Goal: Communication & Community: Answer question/provide support

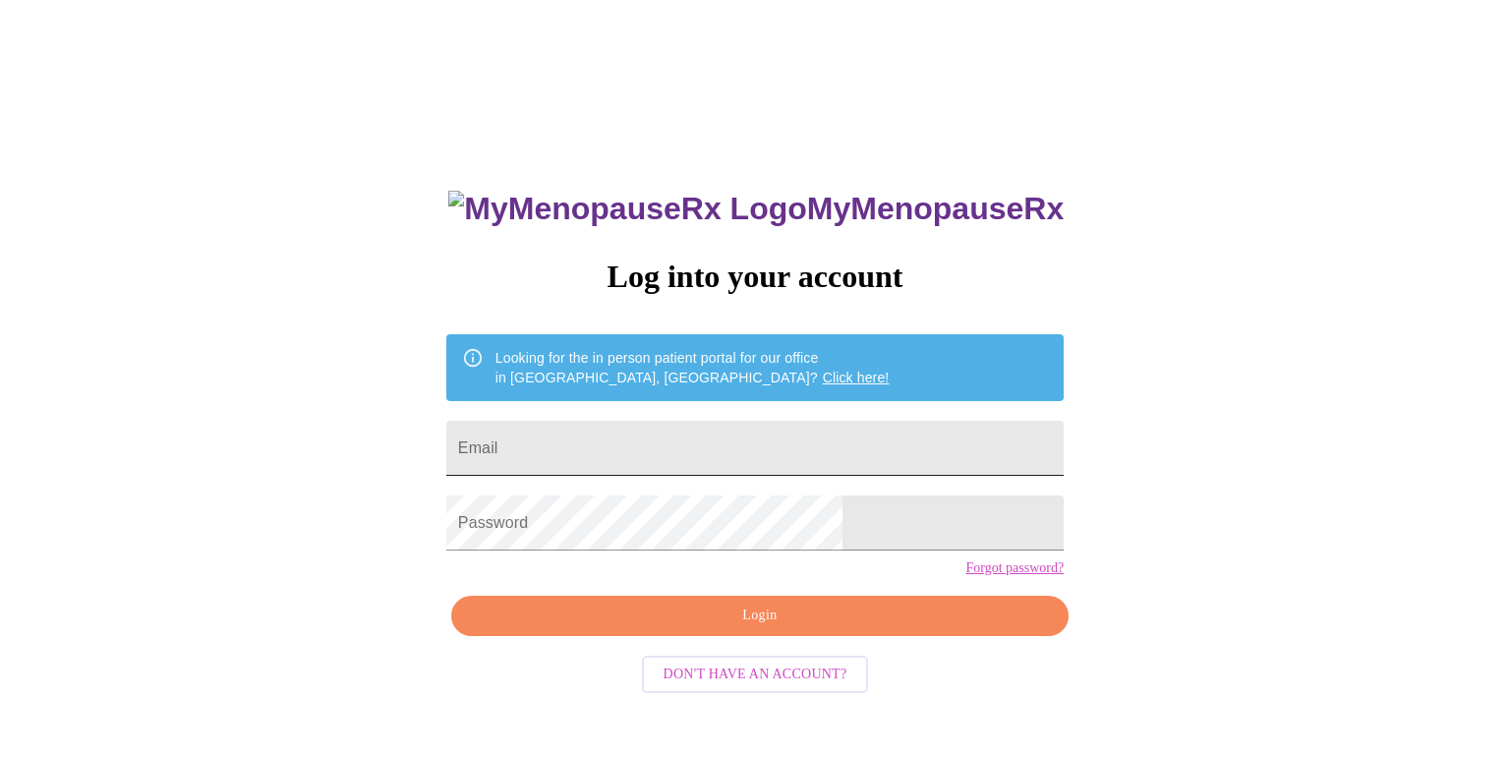
click at [808, 437] on input "Email" at bounding box center [754, 448] width 617 height 55
type input "pebbletrailz5@att.net"
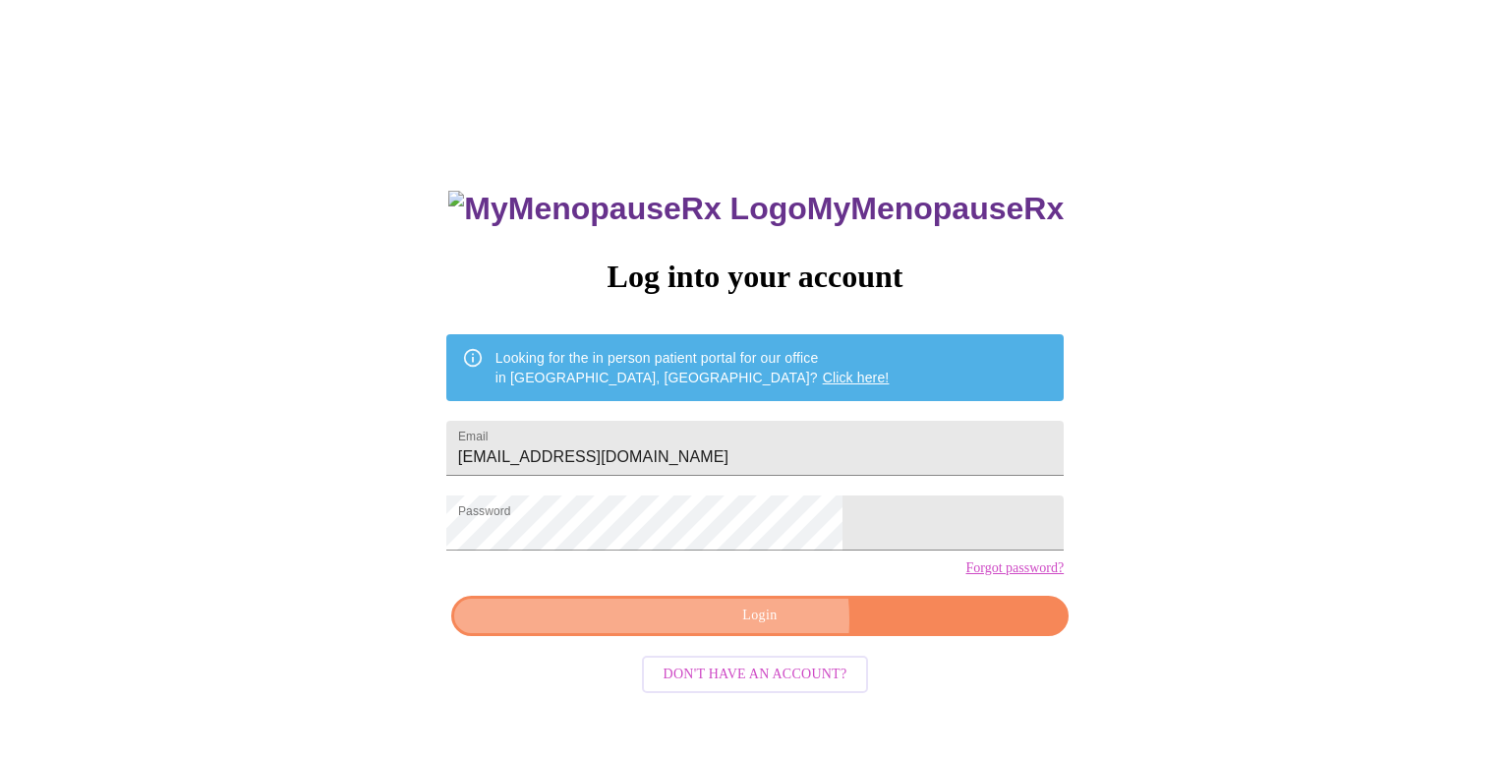
click at [750, 628] on span "Login" at bounding box center [760, 615] width 572 height 25
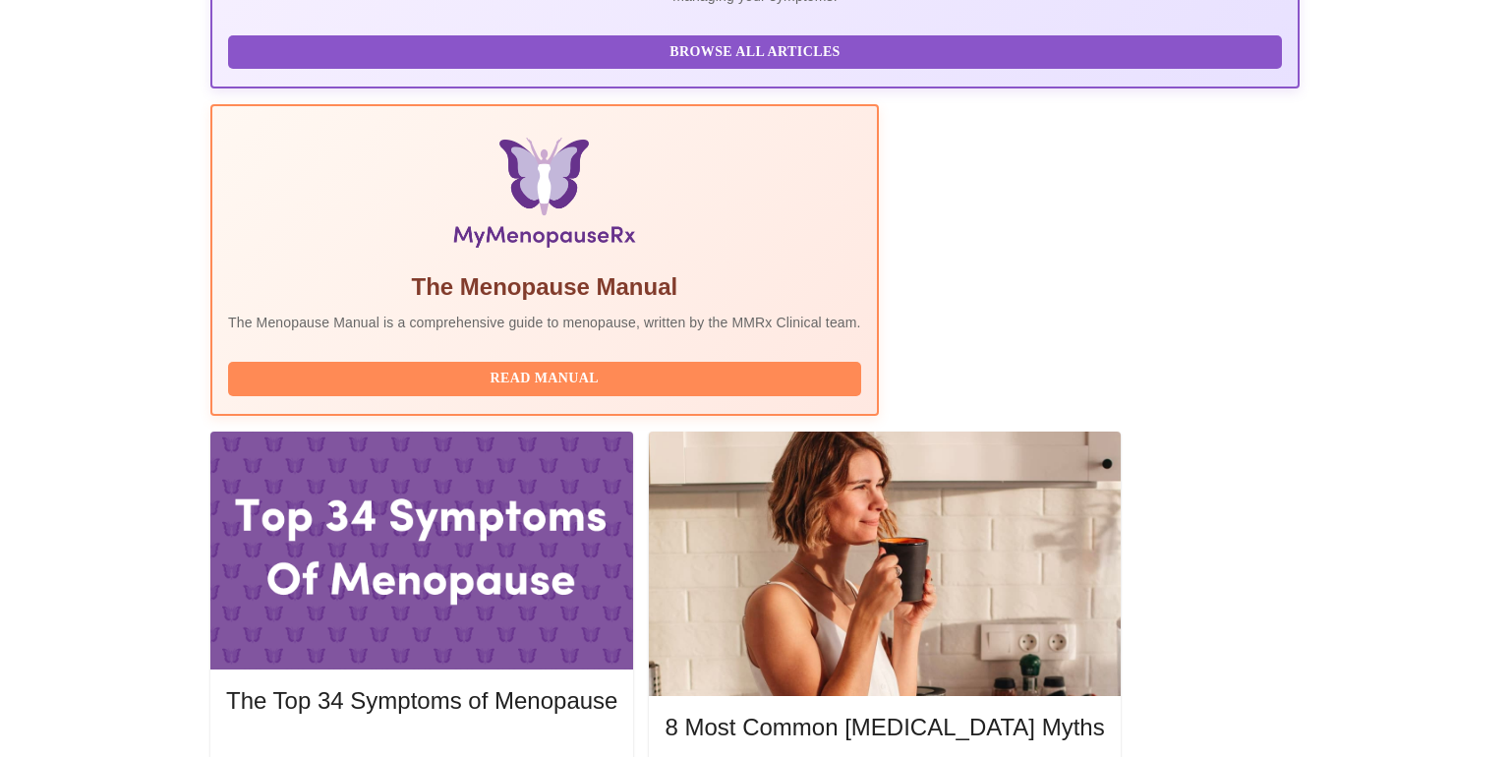
scroll to position [559, 0]
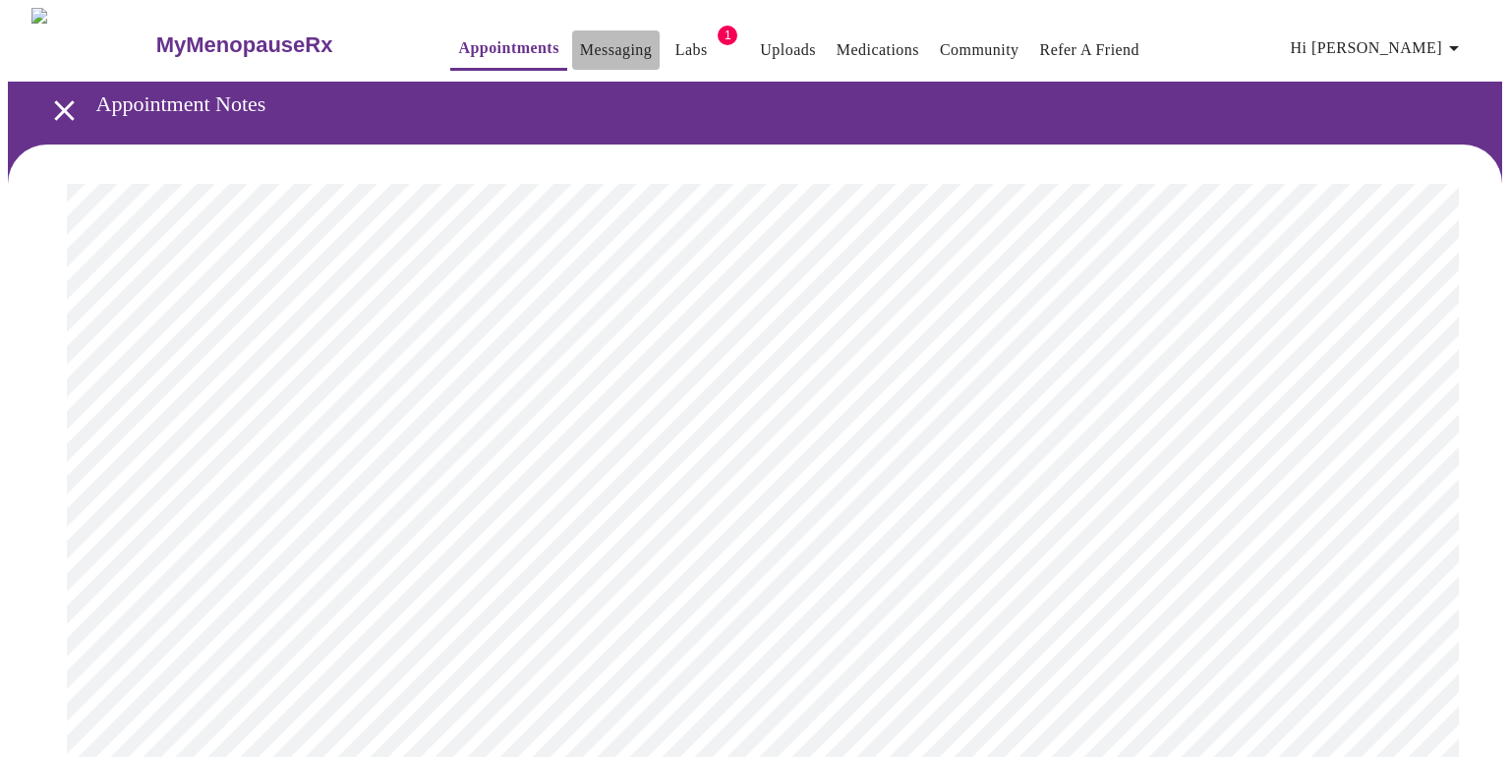
click at [580, 46] on link "Messaging" at bounding box center [616, 50] width 72 height 28
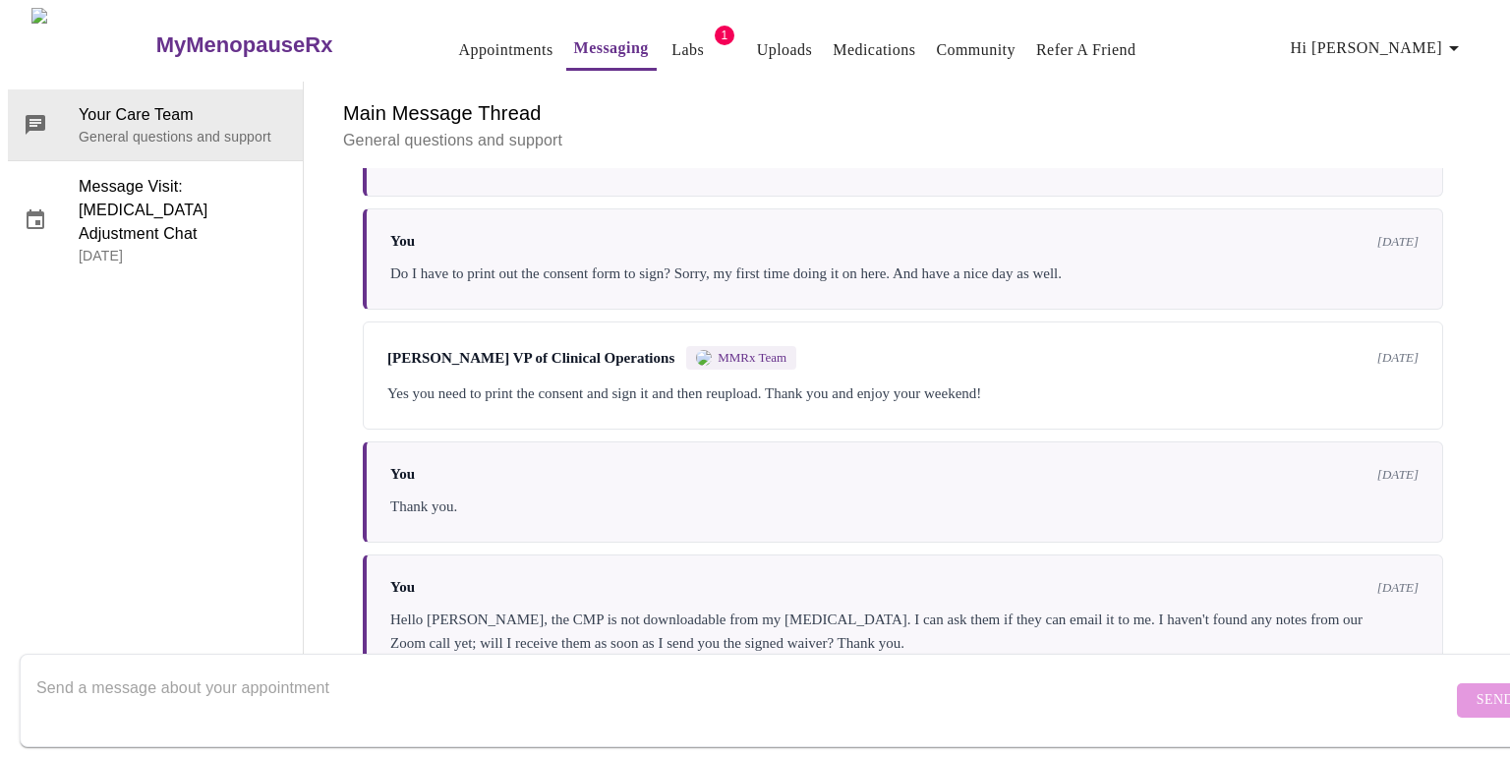
scroll to position [6855, 0]
click at [399, 669] on textarea "Send a message about your appointment" at bounding box center [743, 699] width 1415 height 63
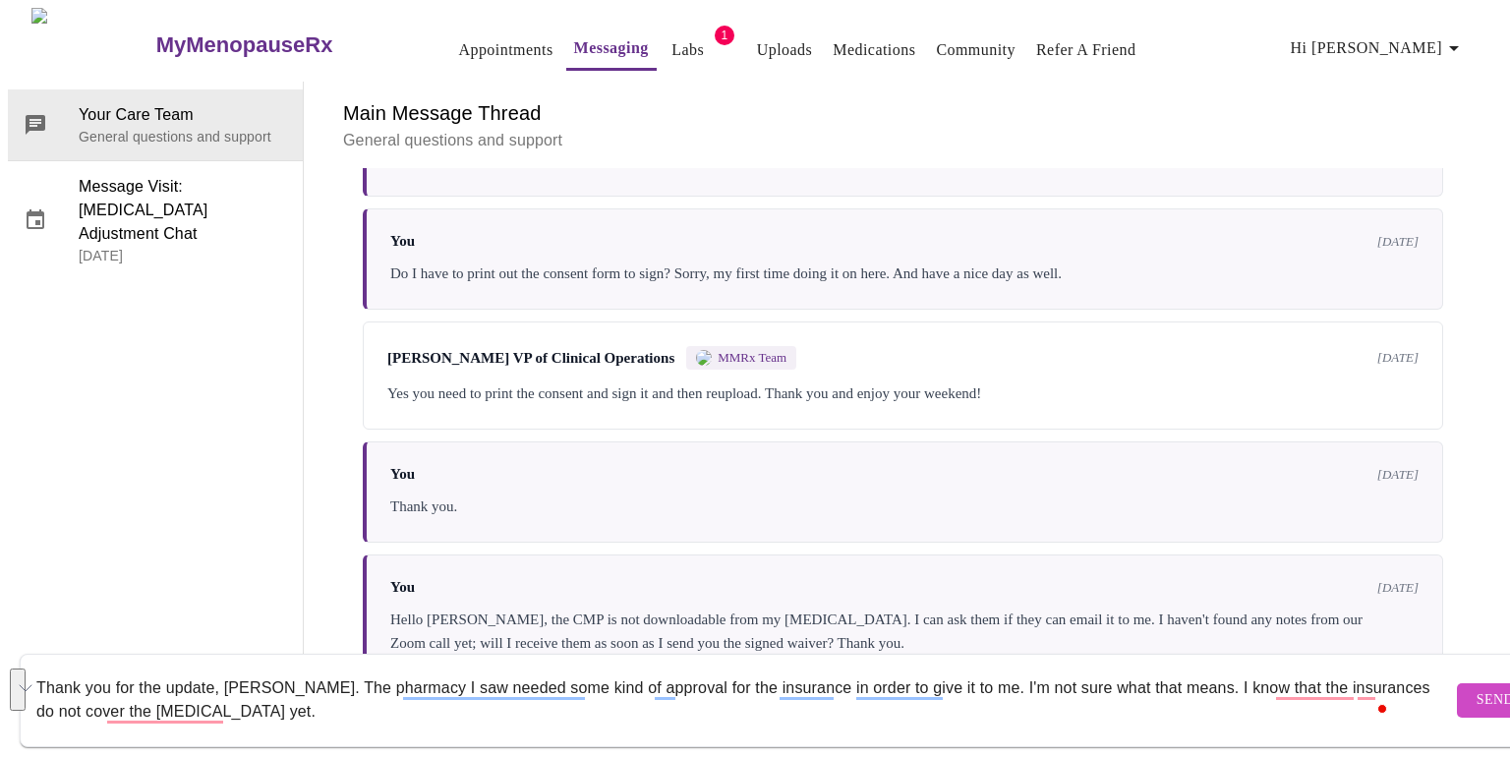
drag, startPoint x: 269, startPoint y: 696, endPoint x: 28, endPoint y: 661, distance: 244.4
click at [28, 661] on div "Thank you for the update, Michelle. The pharmacy I saw needed some kind of appr…" at bounding box center [774, 700] width 1549 height 113
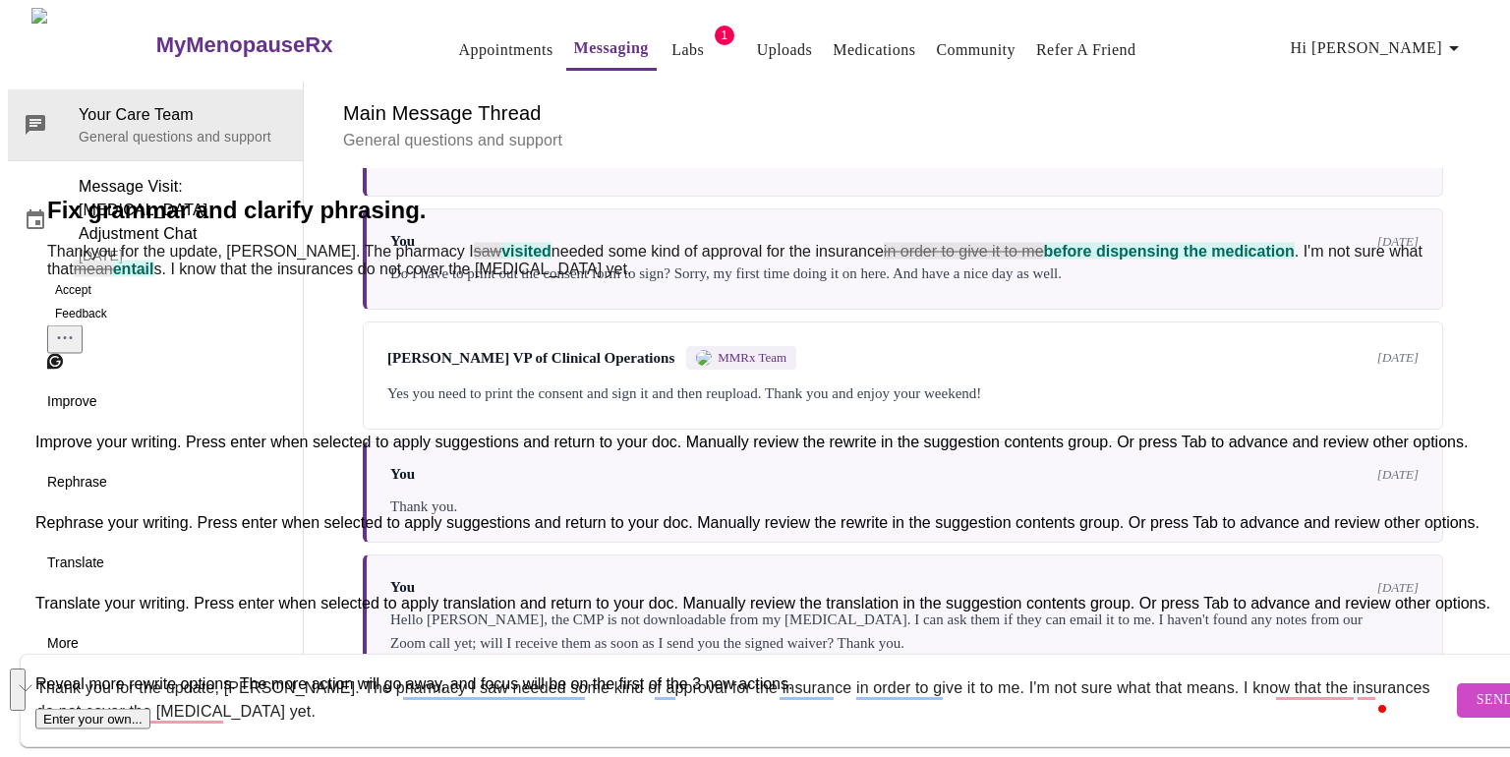
click at [24, 677] on button "See rewrite suggestions" at bounding box center [18, 689] width 16 height 42
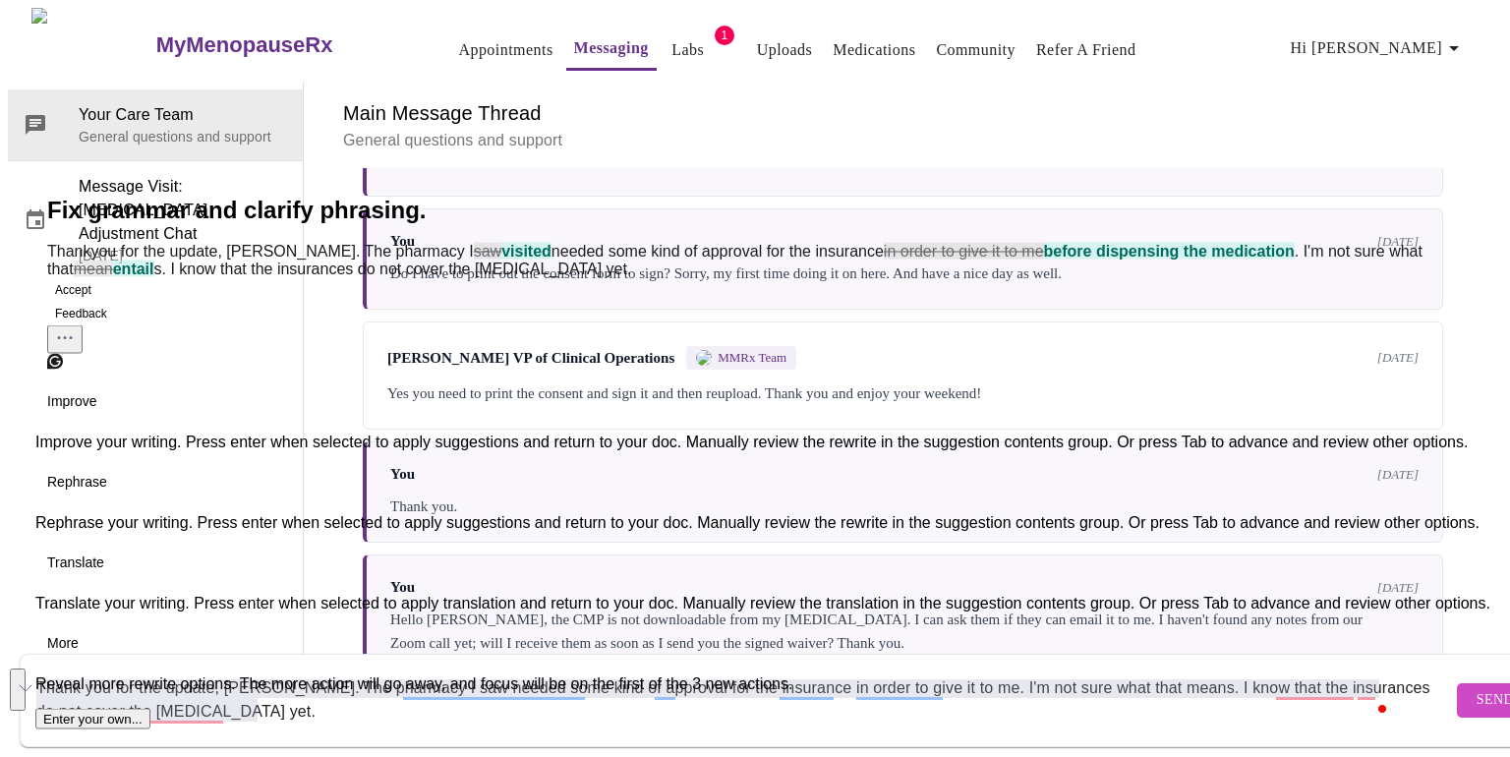
click at [93, 302] on button "Accept" at bounding box center [73, 290] width 52 height 24
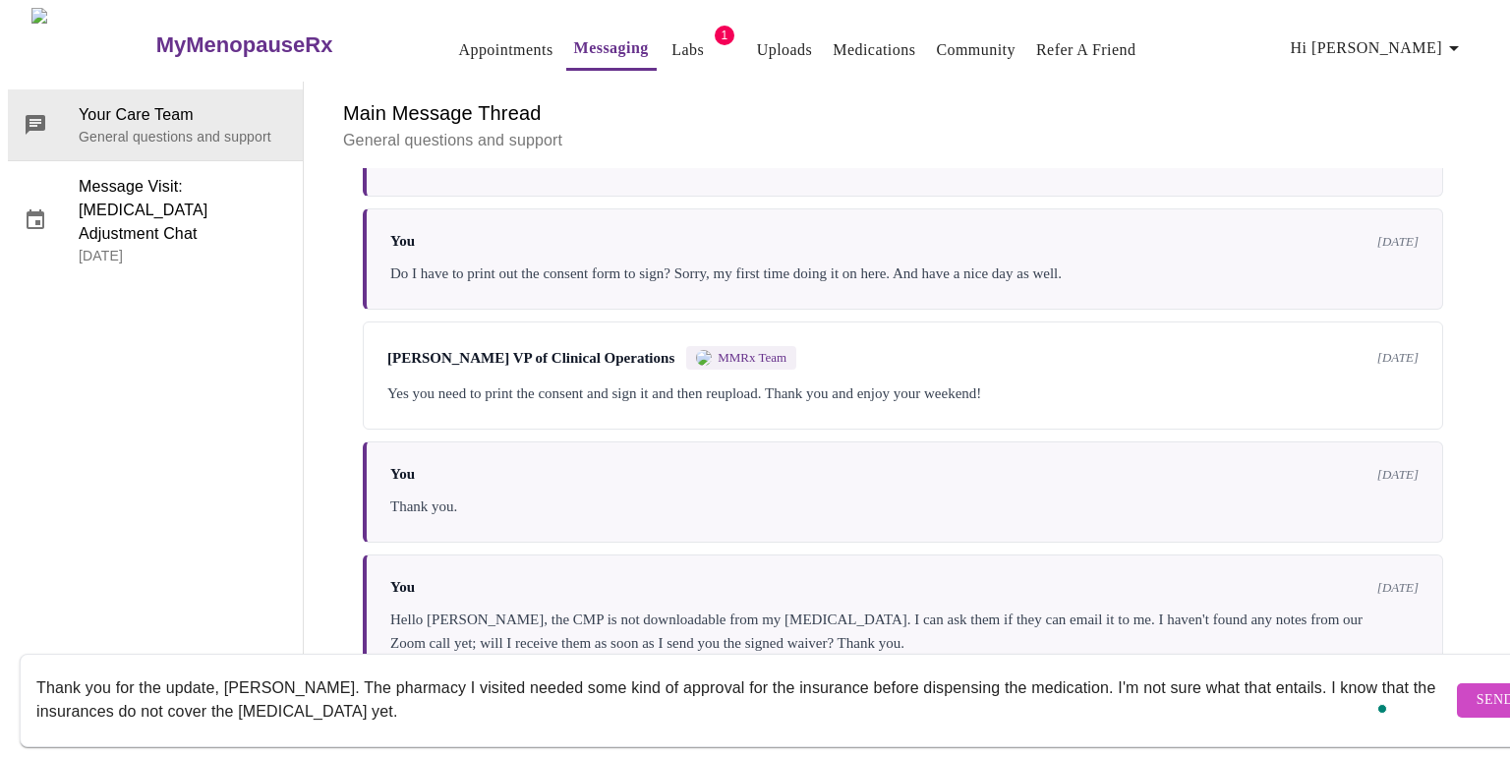
click at [453, 671] on textarea "Thank you for the update, Michelle. The pharmacy I visited needed some kind of …" at bounding box center [743, 699] width 1415 height 63
drag, startPoint x: 293, startPoint y: 670, endPoint x: 305, endPoint y: 691, distance: 23.8
click at [305, 691] on textarea "Thank you for the update, Michelle. The pharmacy needed approval from the insur…" at bounding box center [743, 699] width 1415 height 63
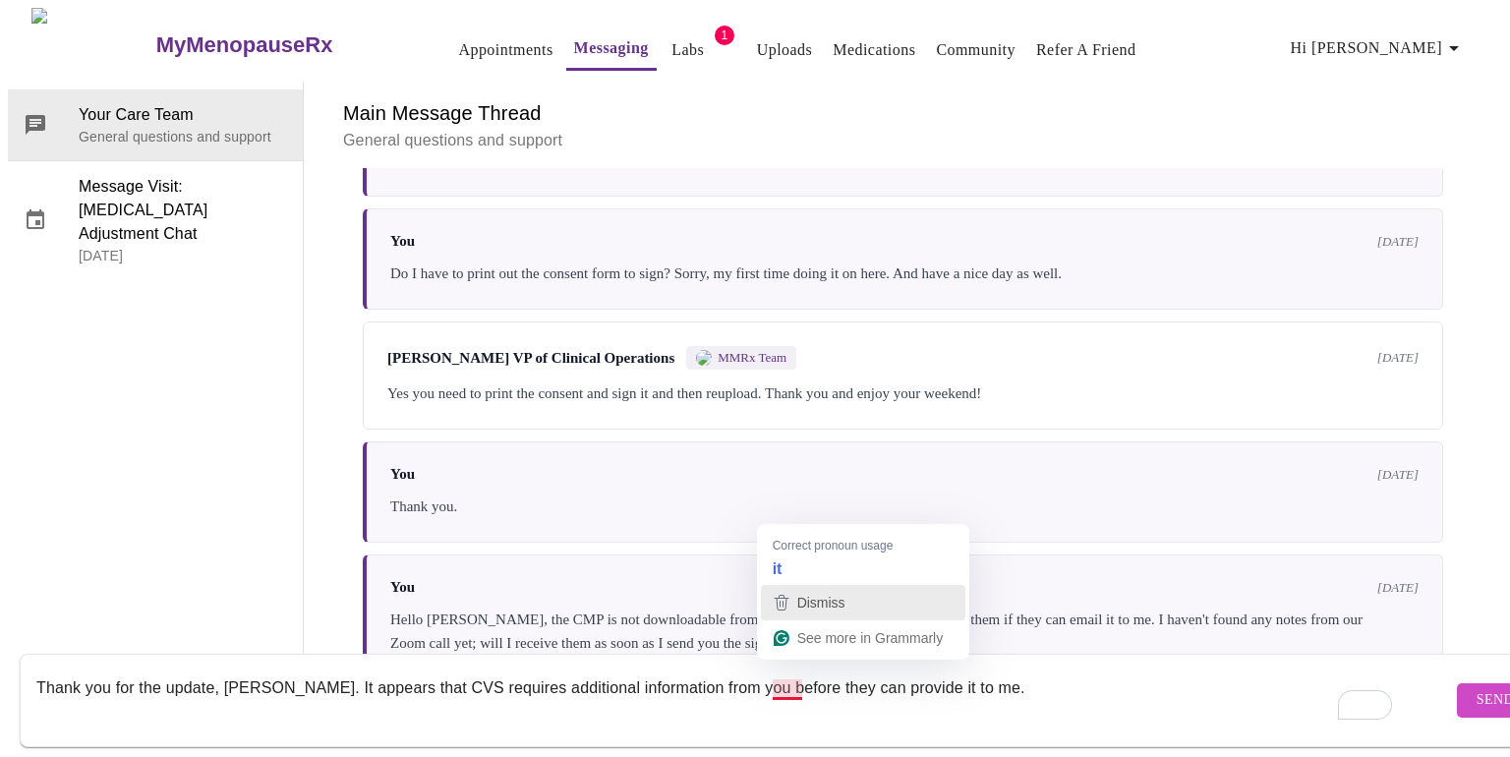
click at [803, 585] on button "Dismiss" at bounding box center [863, 602] width 204 height 35
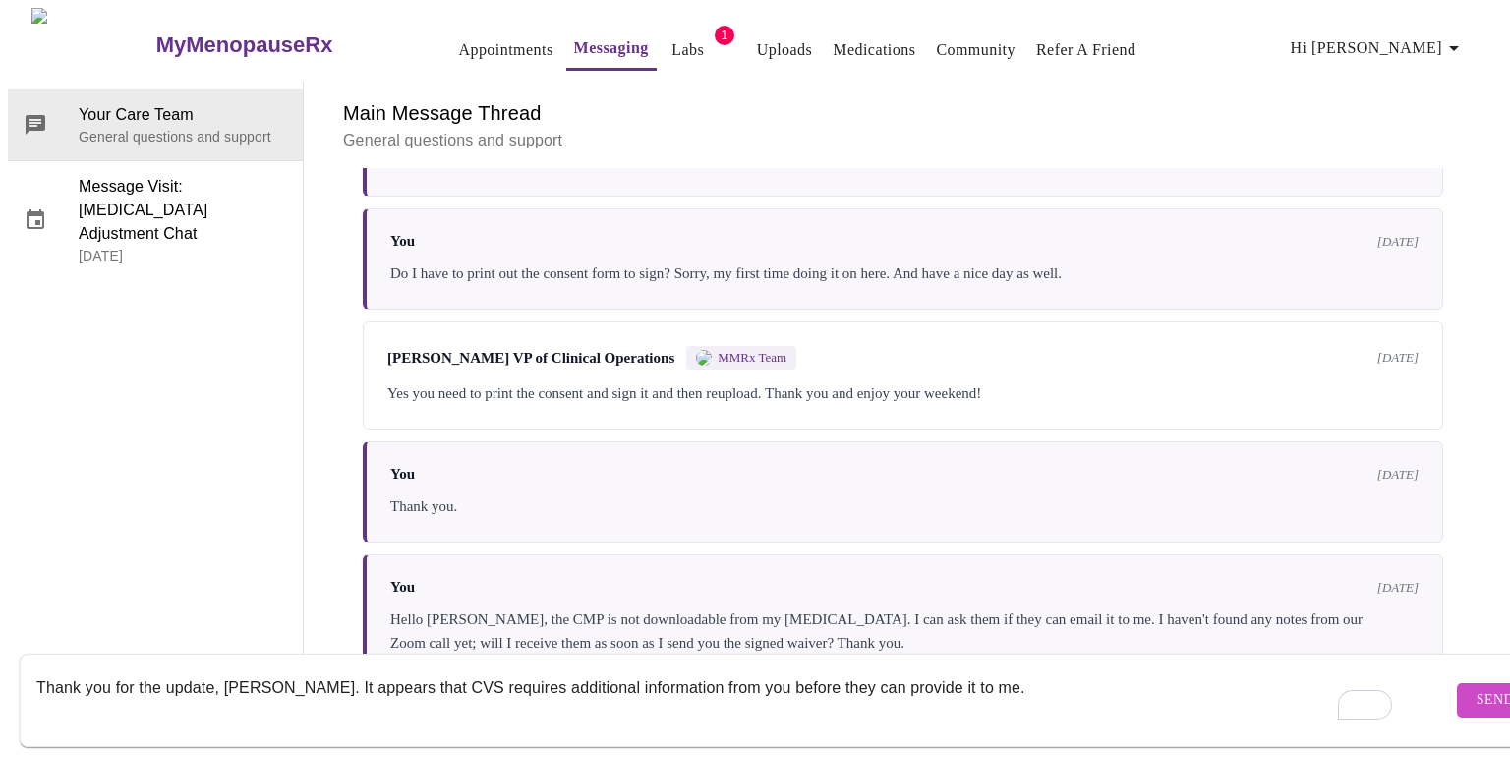
click at [989, 668] on textarea "Thank you for the update, Michelle. It appears that CVS requires additional inf…" at bounding box center [743, 699] width 1415 height 63
type textarea "Thank you for the update, [PERSON_NAME]. It appears that CVS requires additiona…"
click at [1476, 688] on span "Send" at bounding box center [1494, 700] width 37 height 25
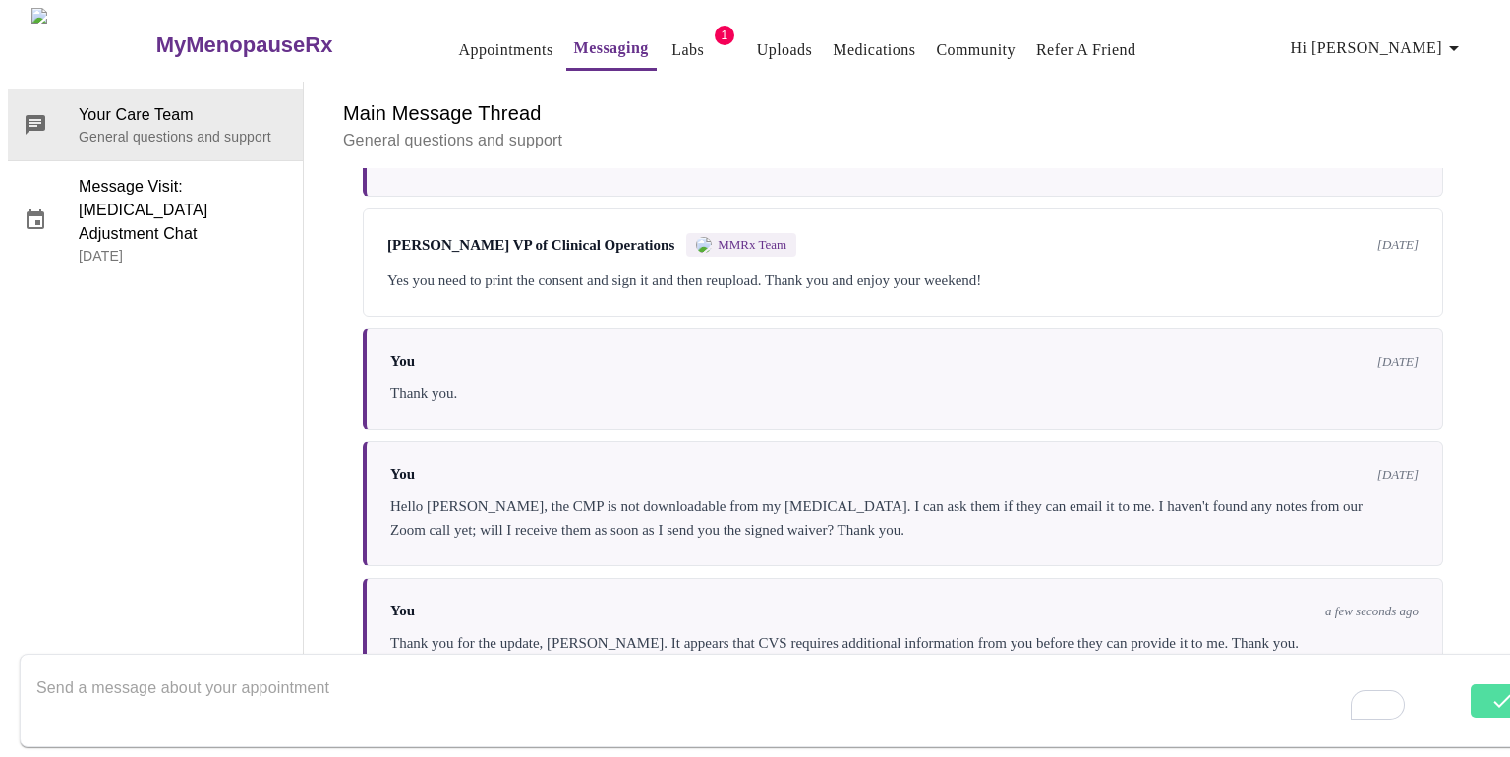
scroll to position [6850, 0]
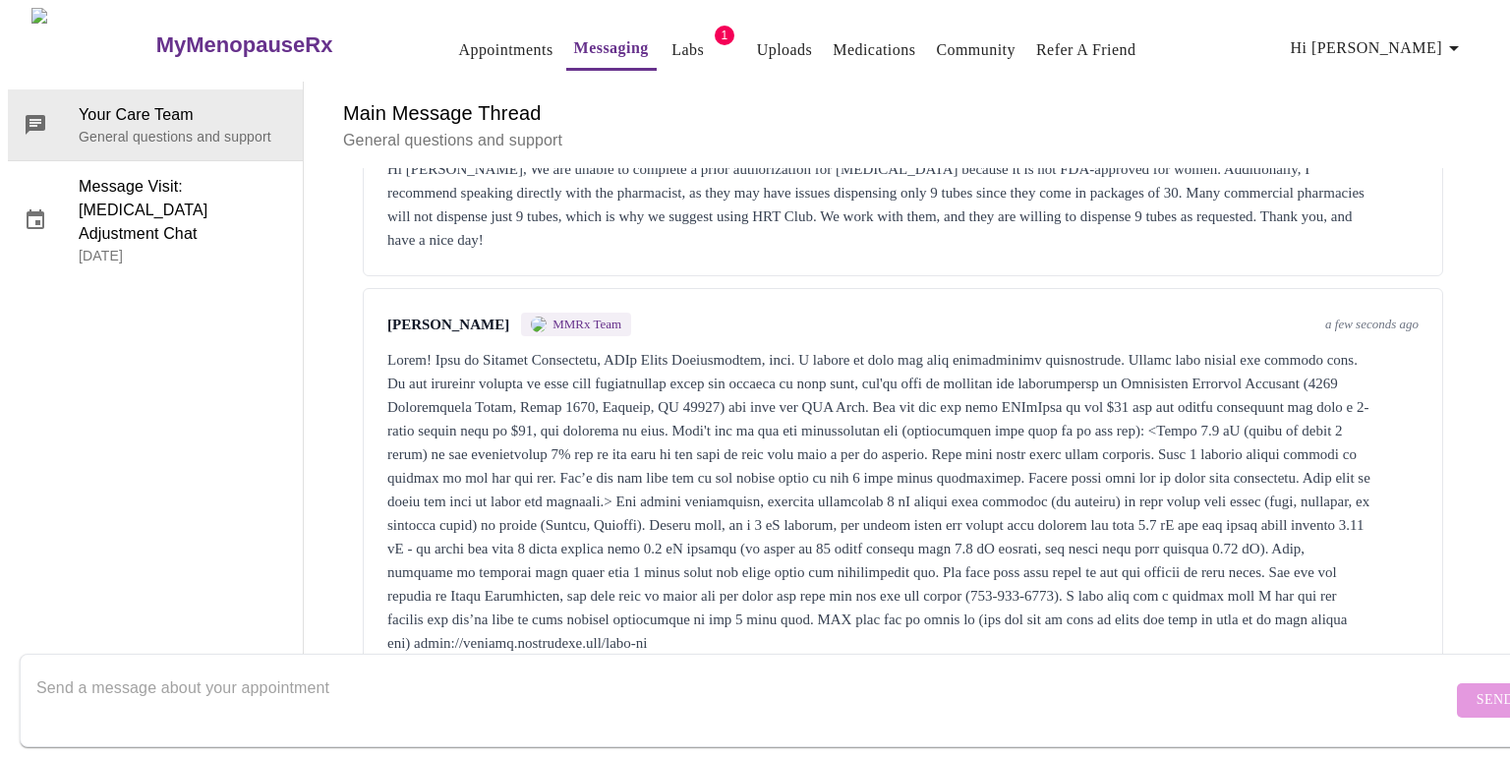
scroll to position [7237, 0]
click at [991, 695] on textarea "Send a message about your appointment" at bounding box center [743, 699] width 1415 height 63
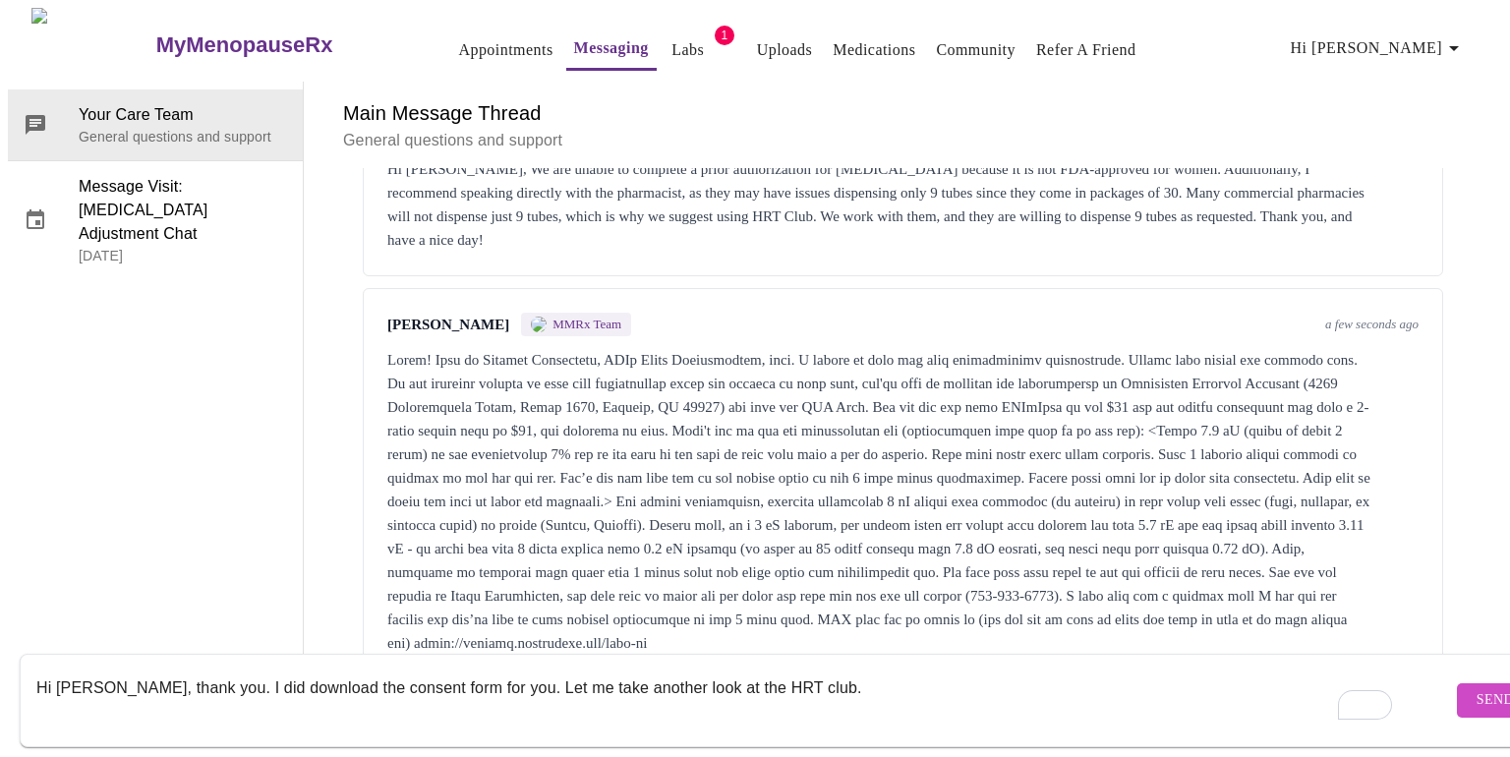
click at [823, 675] on textarea "Hi [PERSON_NAME], thank you. I did download the consent form for you. Let me ta…" at bounding box center [743, 699] width 1415 height 63
type textarea "Hi [PERSON_NAME], thank you. I did download the consent form for you. Let me ta…"
click at [1476, 688] on span "Send" at bounding box center [1494, 700] width 37 height 25
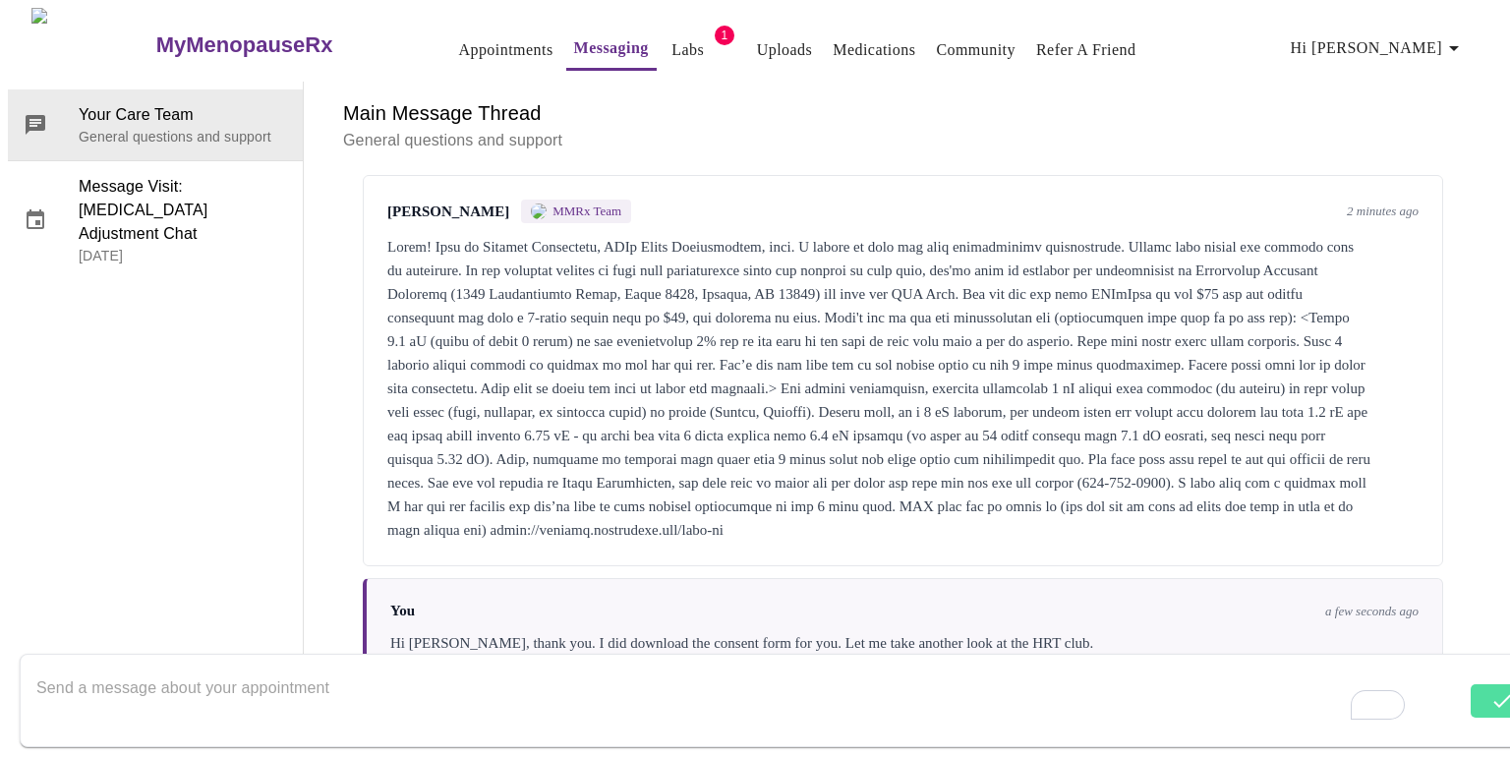
scroll to position [7213, 0]
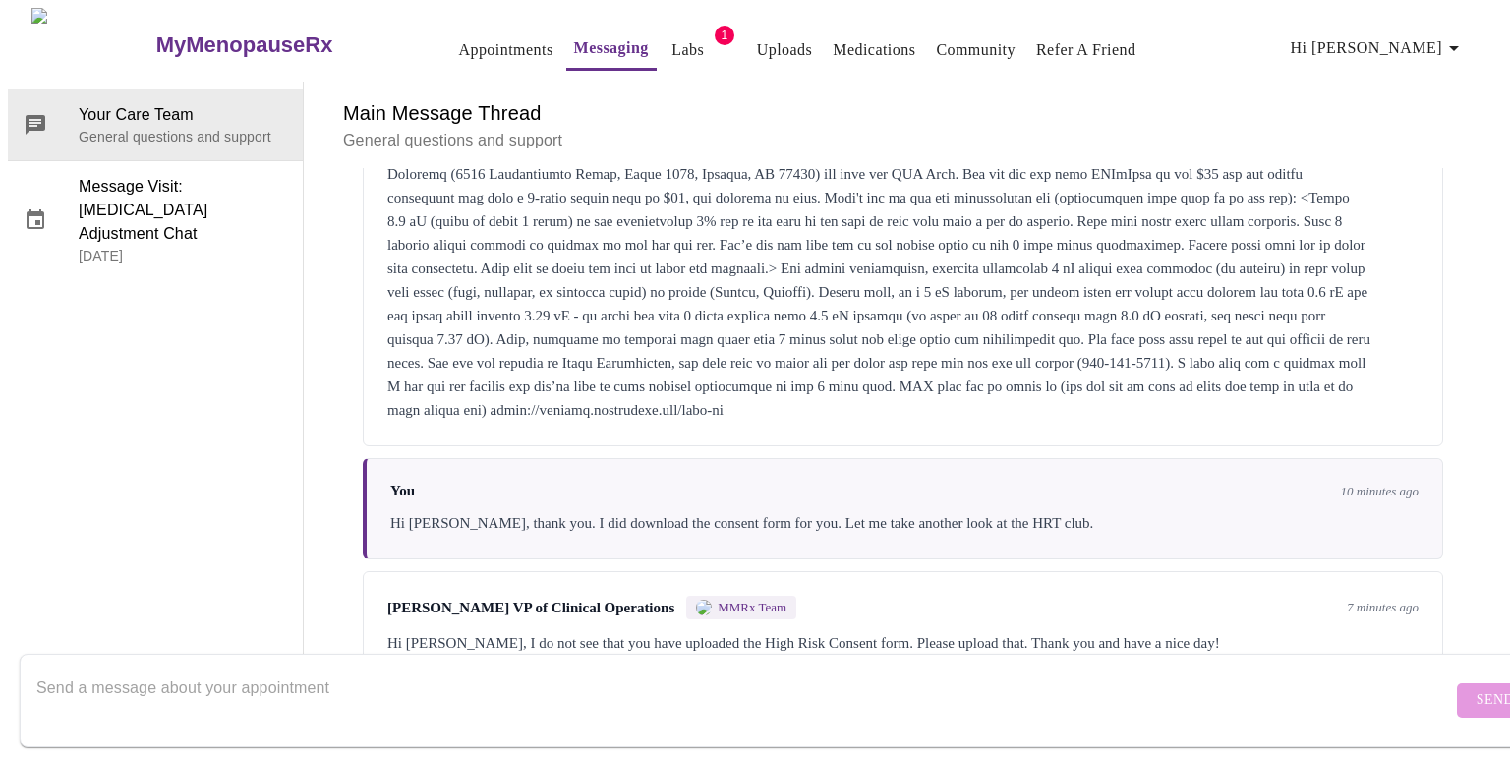
click at [757, 44] on link "Uploads" at bounding box center [785, 50] width 56 height 28
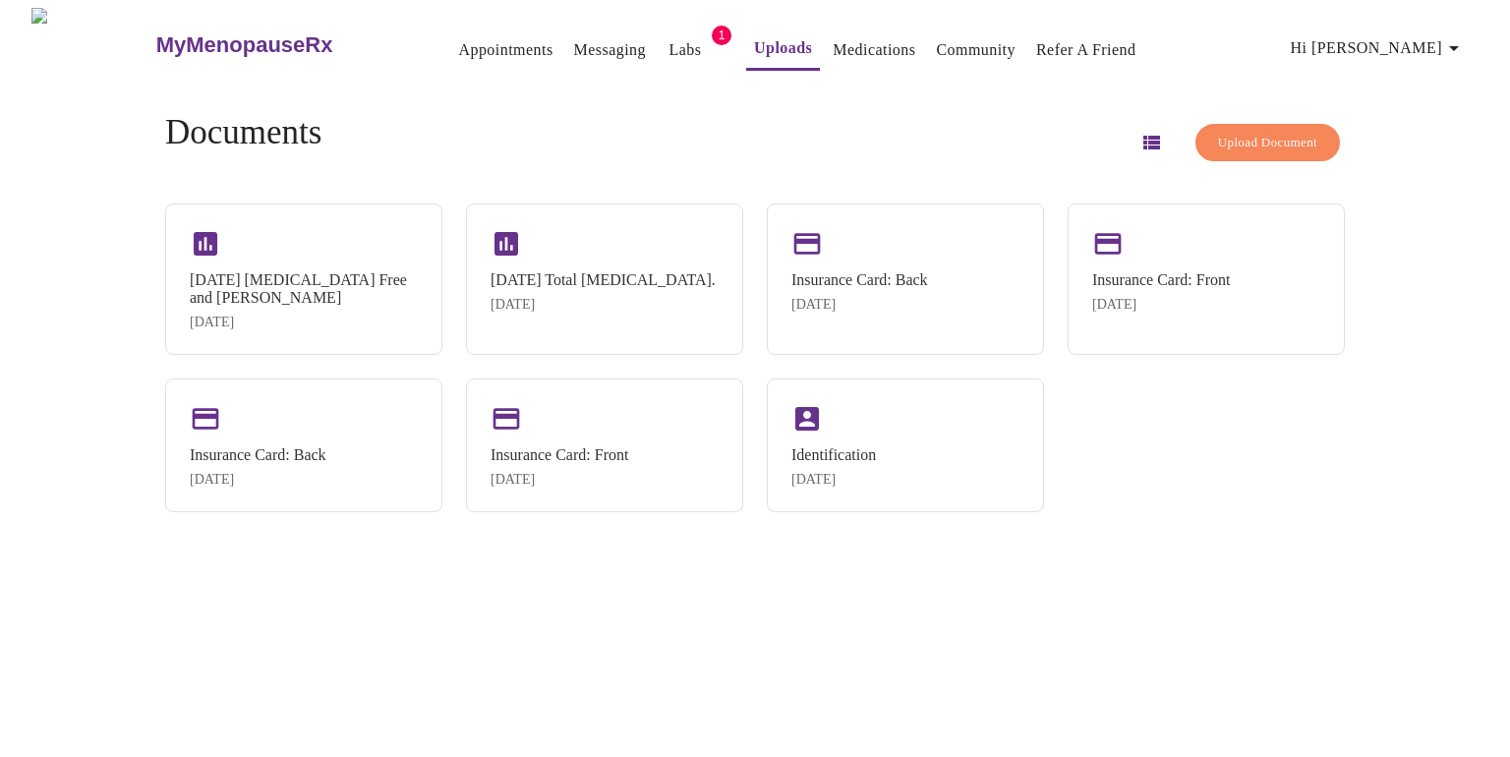
click at [1252, 138] on span "Upload Document" at bounding box center [1267, 143] width 99 height 23
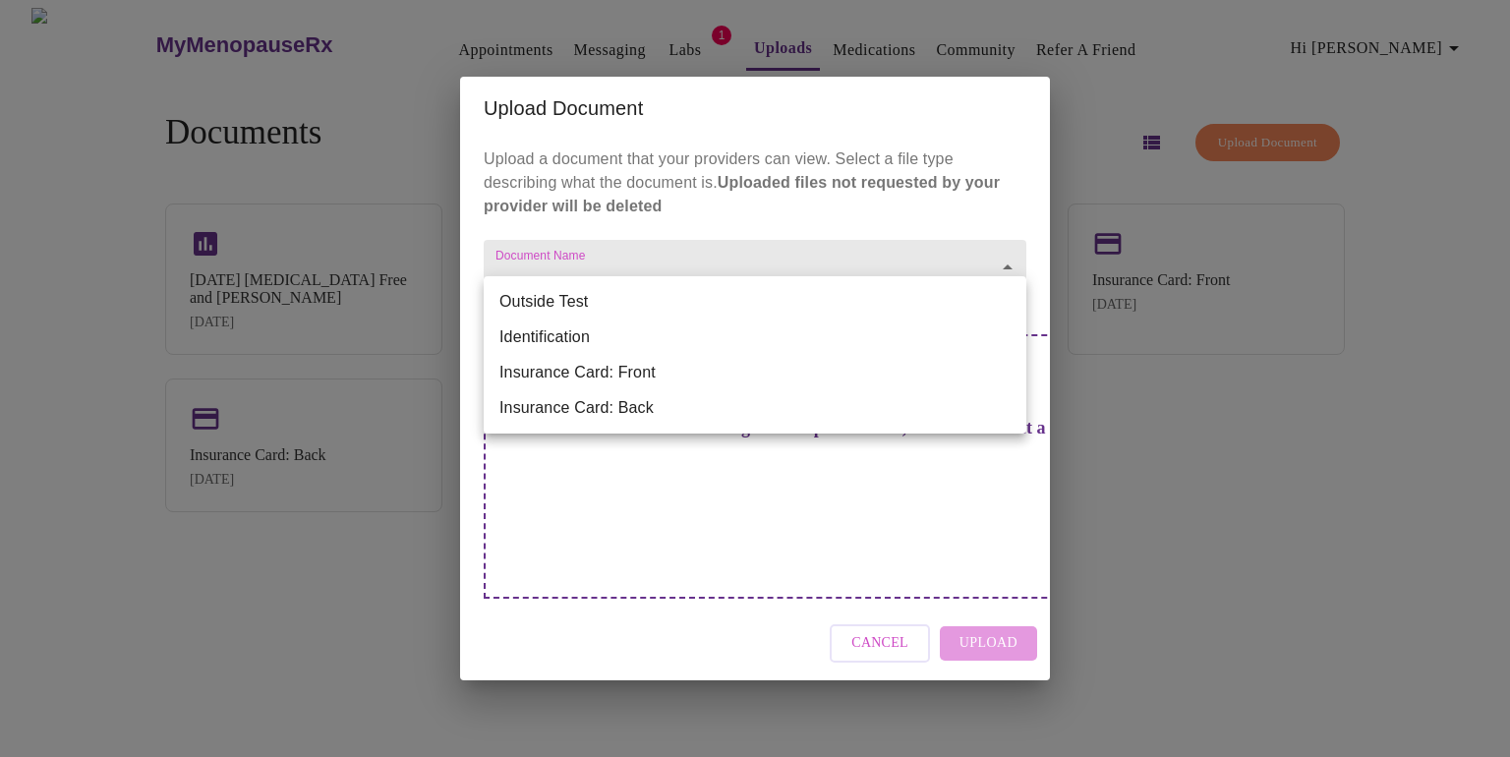
click at [1008, 301] on body "MyMenopauseRx Appointments Messaging Labs 1 Uploads Medications Community Refer…" at bounding box center [755, 386] width 1494 height 757
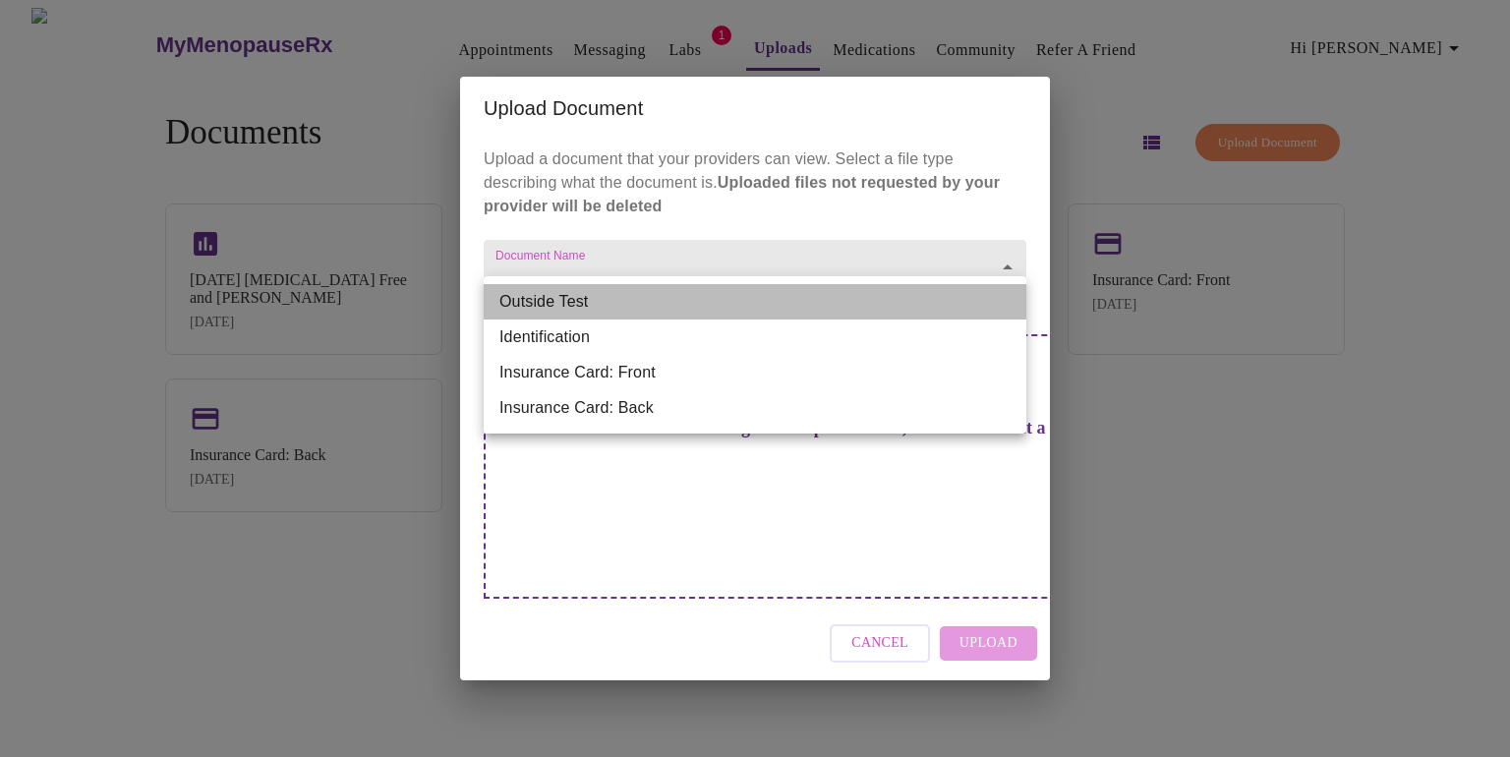
click at [946, 306] on li "Outside Test" at bounding box center [755, 301] width 543 height 35
type input "Outside Test"
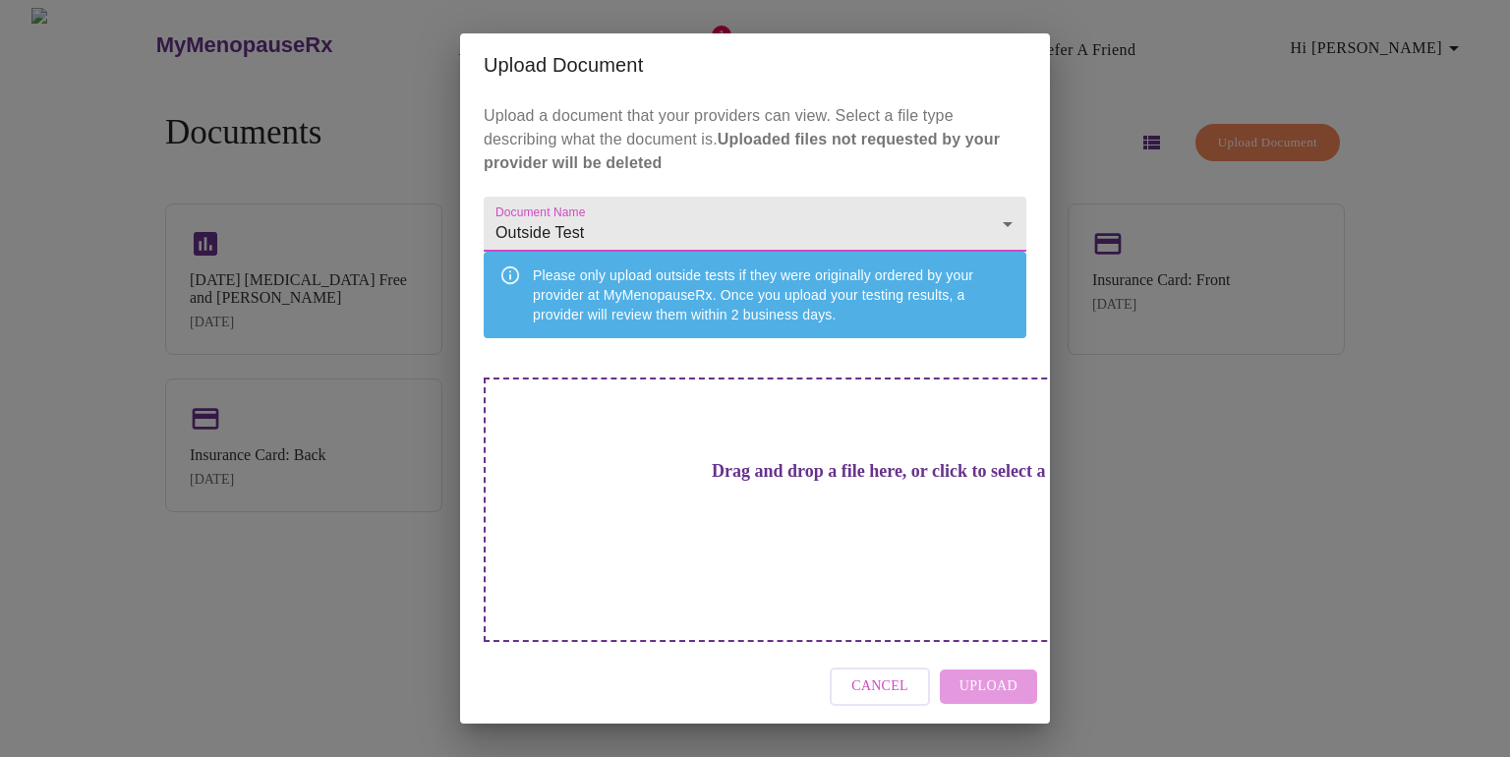
click at [897, 506] on div "Drag and drop a file here, or click to select a file" at bounding box center [893, 509] width 818 height 264
click at [807, 482] on h3 "Drag and drop a file here, or click to select a file" at bounding box center [892, 471] width 543 height 21
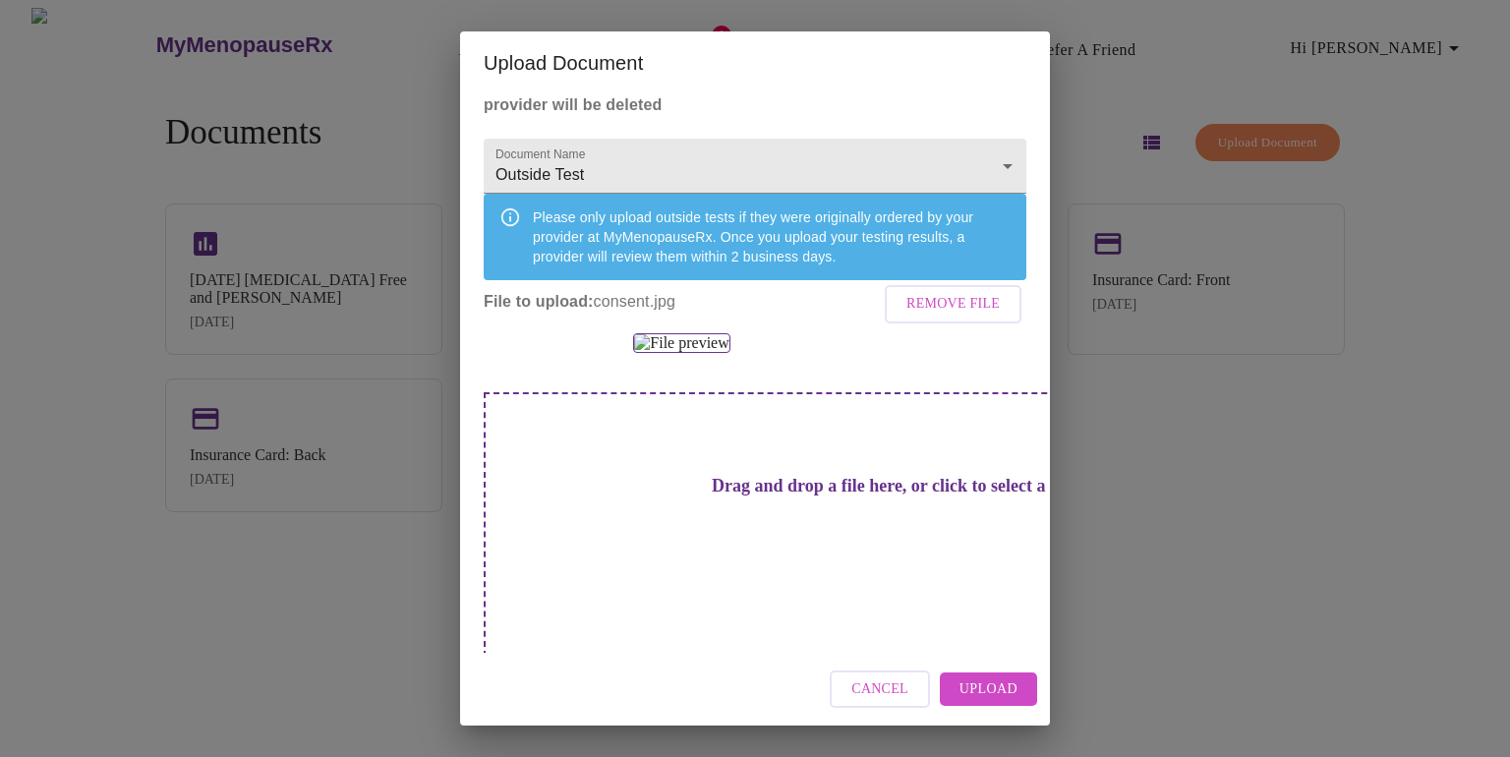
scroll to position [63, 0]
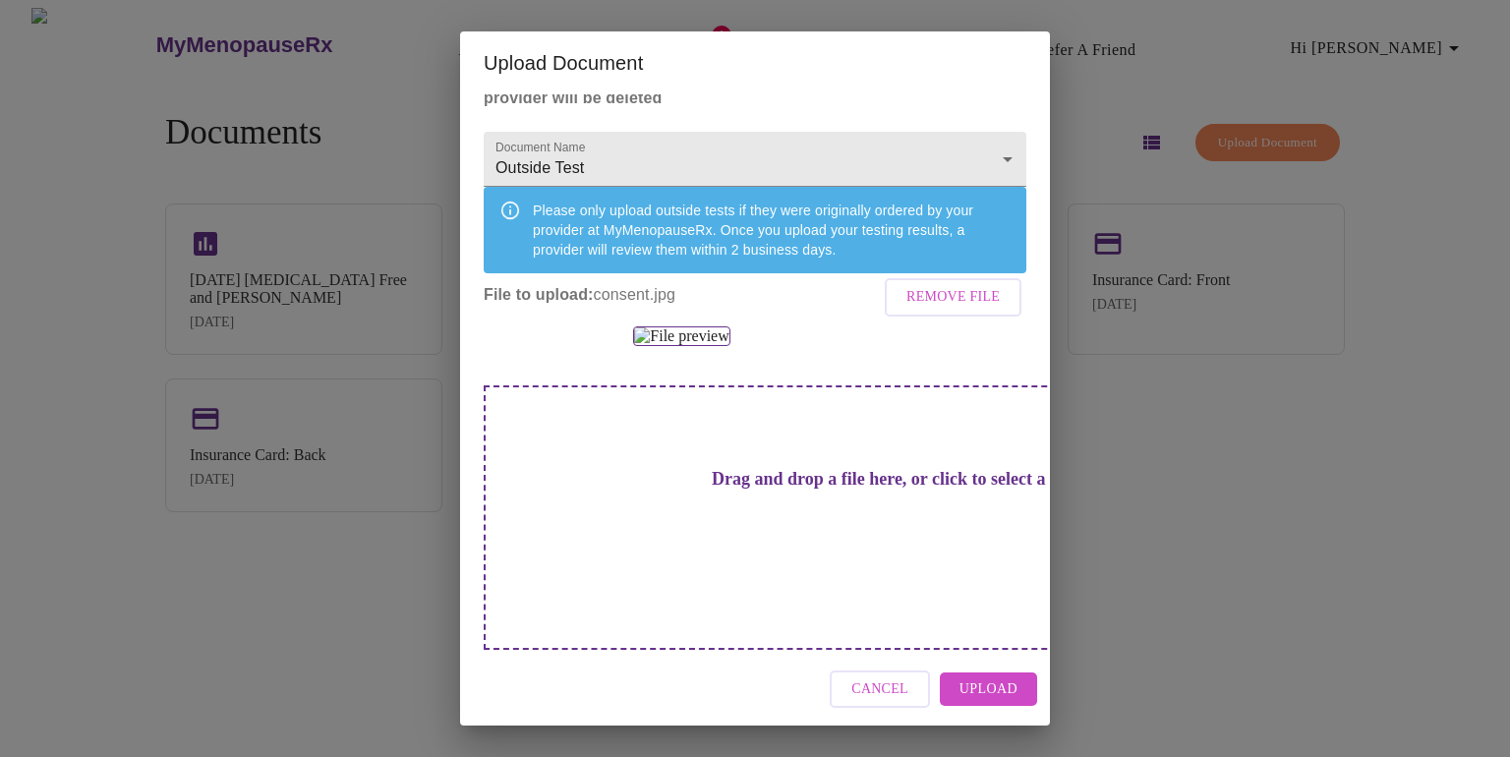
click at [1002, 685] on span "Upload" at bounding box center [988, 689] width 58 height 25
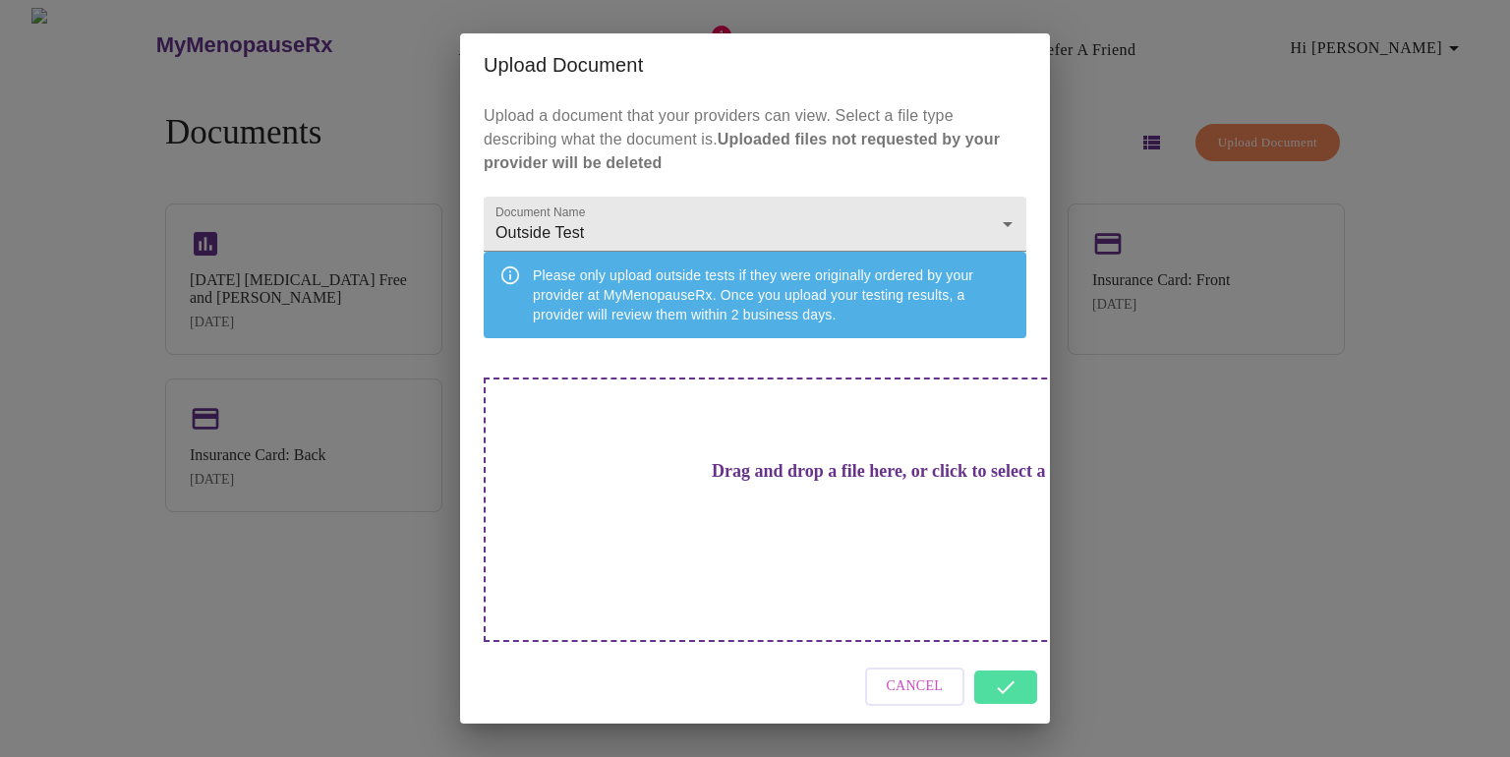
click at [1002, 668] on div "Cancel" at bounding box center [755, 687] width 590 height 74
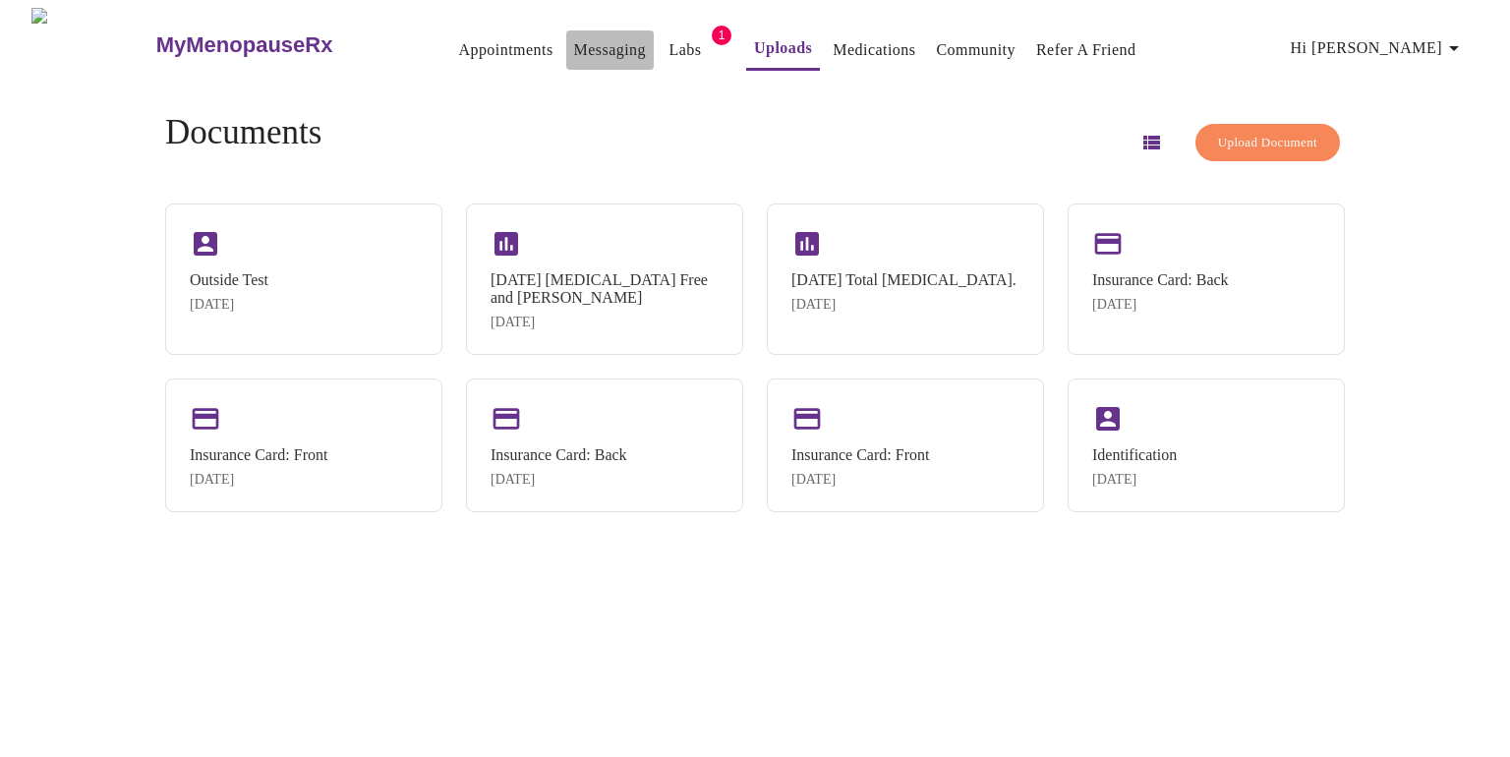
click at [574, 47] on link "Messaging" at bounding box center [610, 50] width 72 height 28
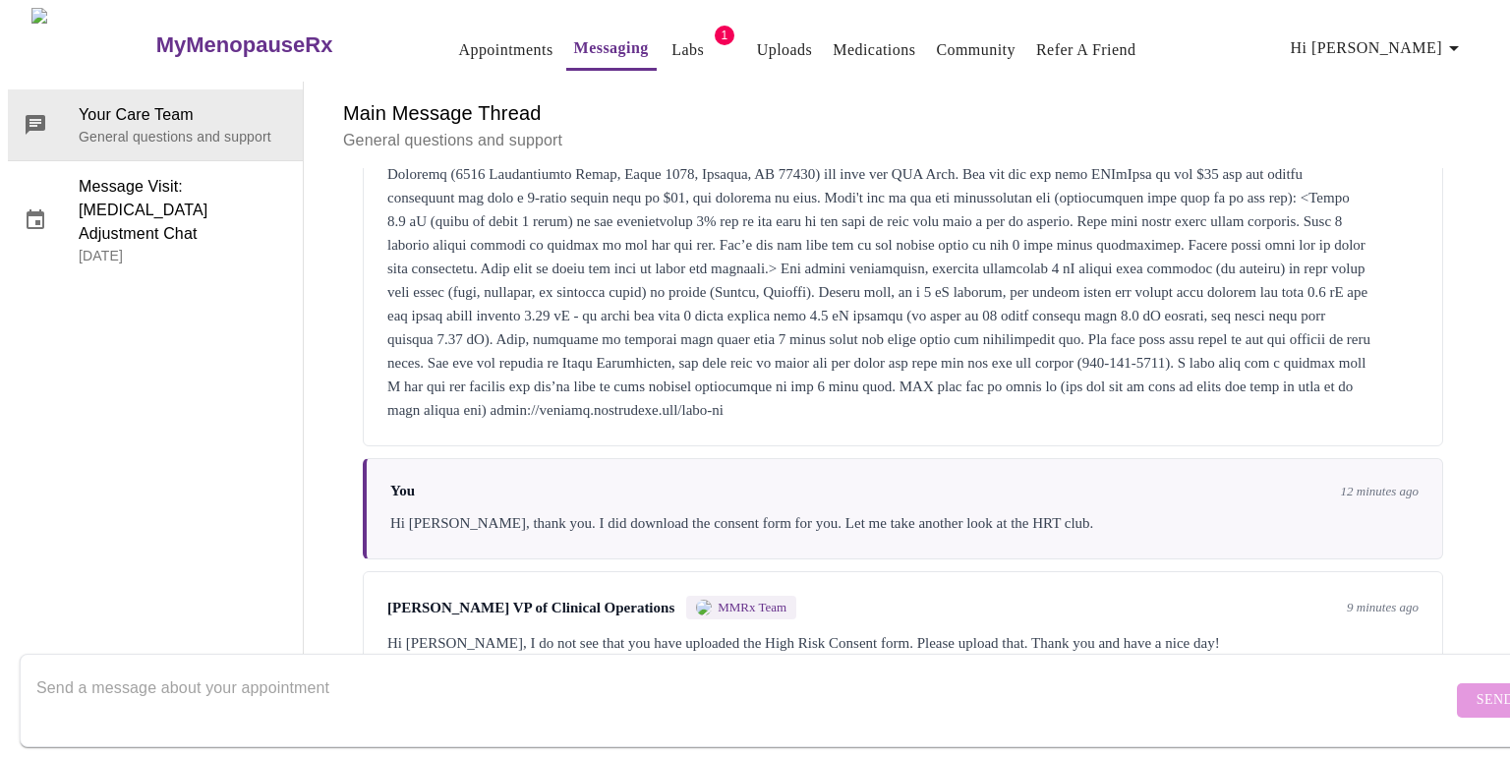
scroll to position [7119, 0]
click at [522, 694] on textarea "Send a message about your appointment" at bounding box center [743, 699] width 1415 height 63
click at [750, 668] on textarea "I suppose it didn't work the first time because of the format. I hope it came t…" at bounding box center [743, 699] width 1415 height 63
type textarea "I suppose it didn't work the first time because of the format. I hope it came t…"
click at [1476, 688] on span "Send" at bounding box center [1494, 700] width 37 height 25
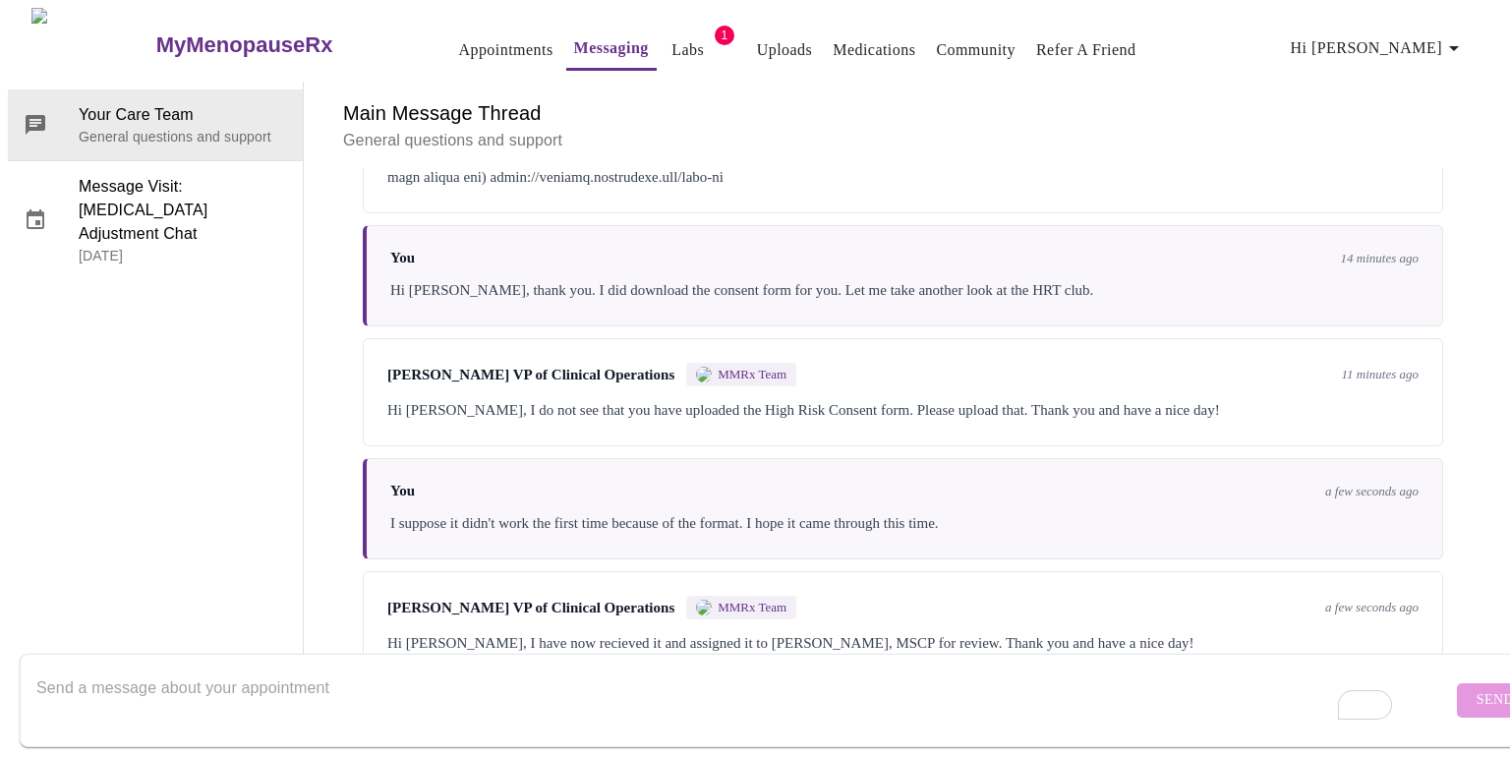
scroll to position [7095, 0]
click at [813, 668] on textarea "To enrich screen reader interactions, please activate Accessibility in Grammarl…" at bounding box center [743, 699] width 1415 height 63
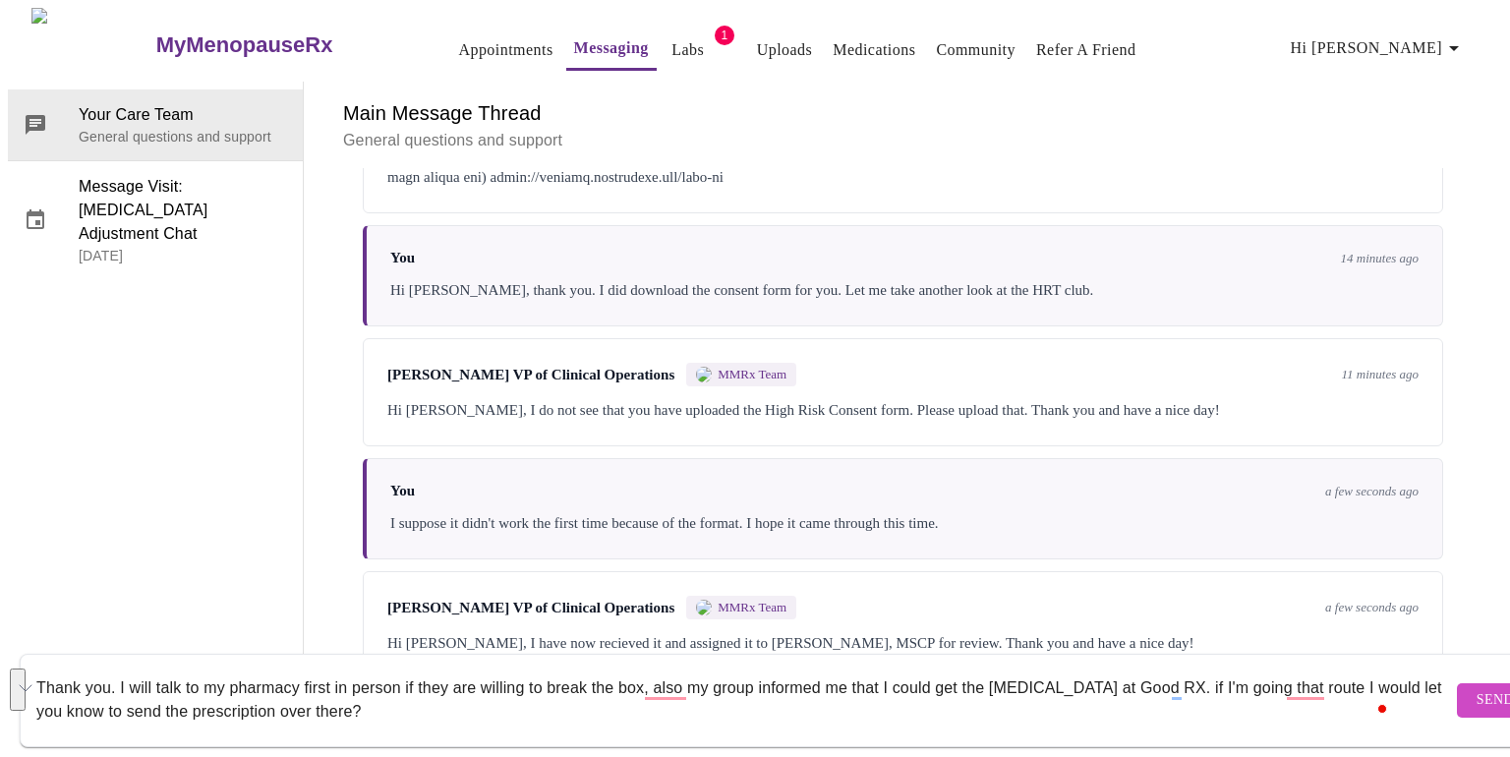
drag, startPoint x: 388, startPoint y: 700, endPoint x: 32, endPoint y: 654, distance: 358.8
click at [32, 654] on form "Thank you. I will talk to my pharmacy first in person if they are willing to br…" at bounding box center [783, 700] width 1527 height 93
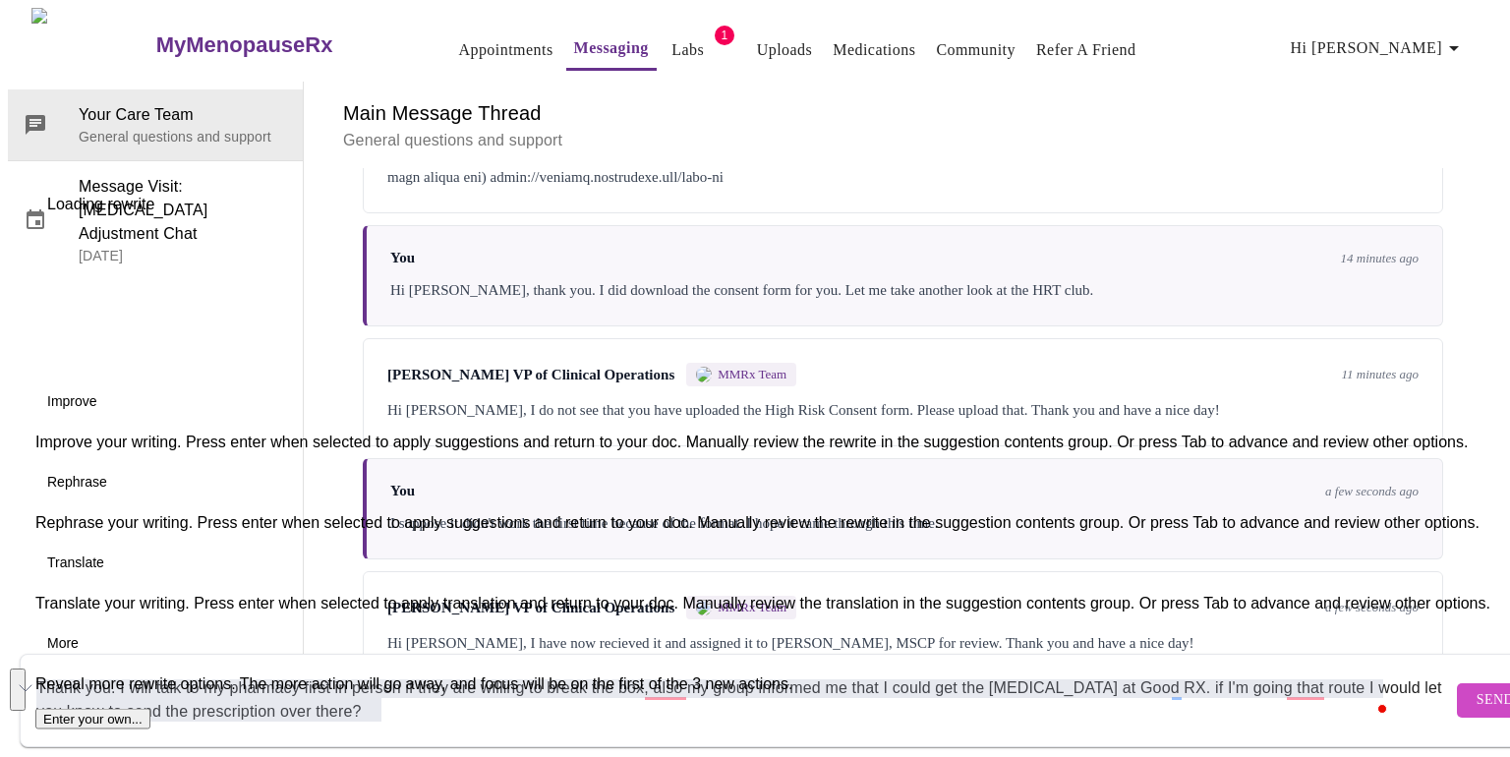
click at [26, 674] on button "See rewrite suggestions" at bounding box center [18, 689] width 16 height 42
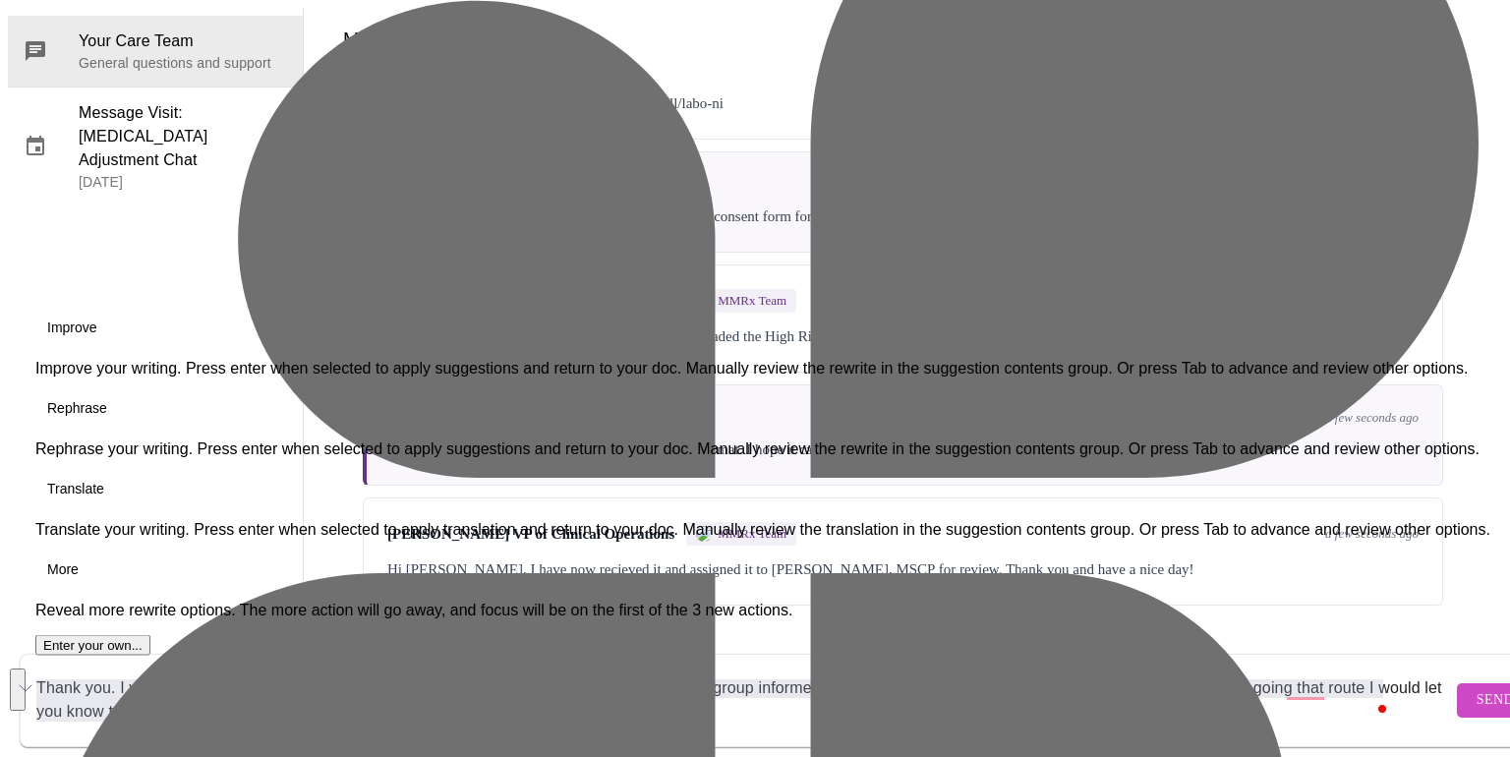
click at [79, 337] on span "Improve" at bounding box center [72, 326] width 50 height 21
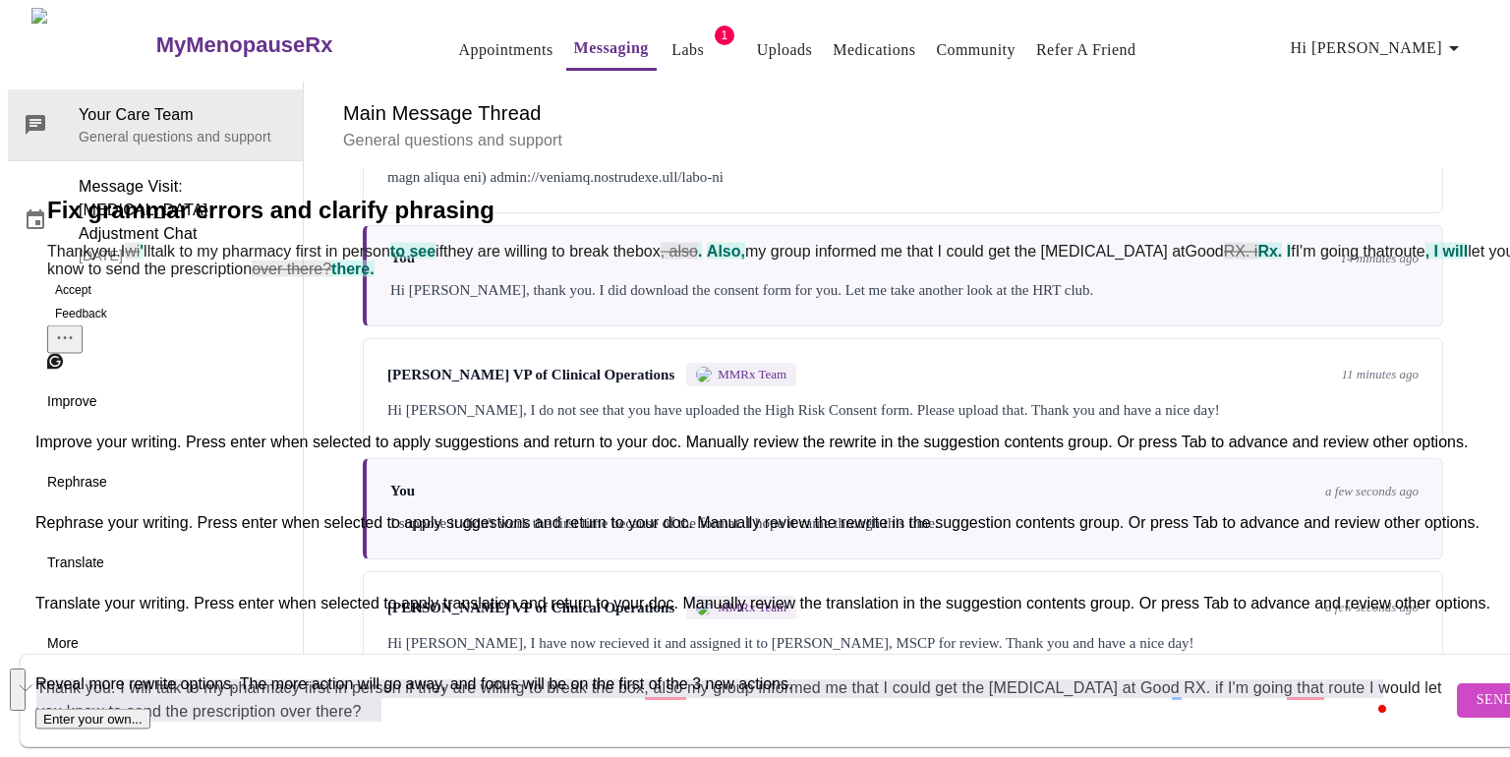
click at [94, 302] on button "Accept" at bounding box center [73, 290] width 52 height 24
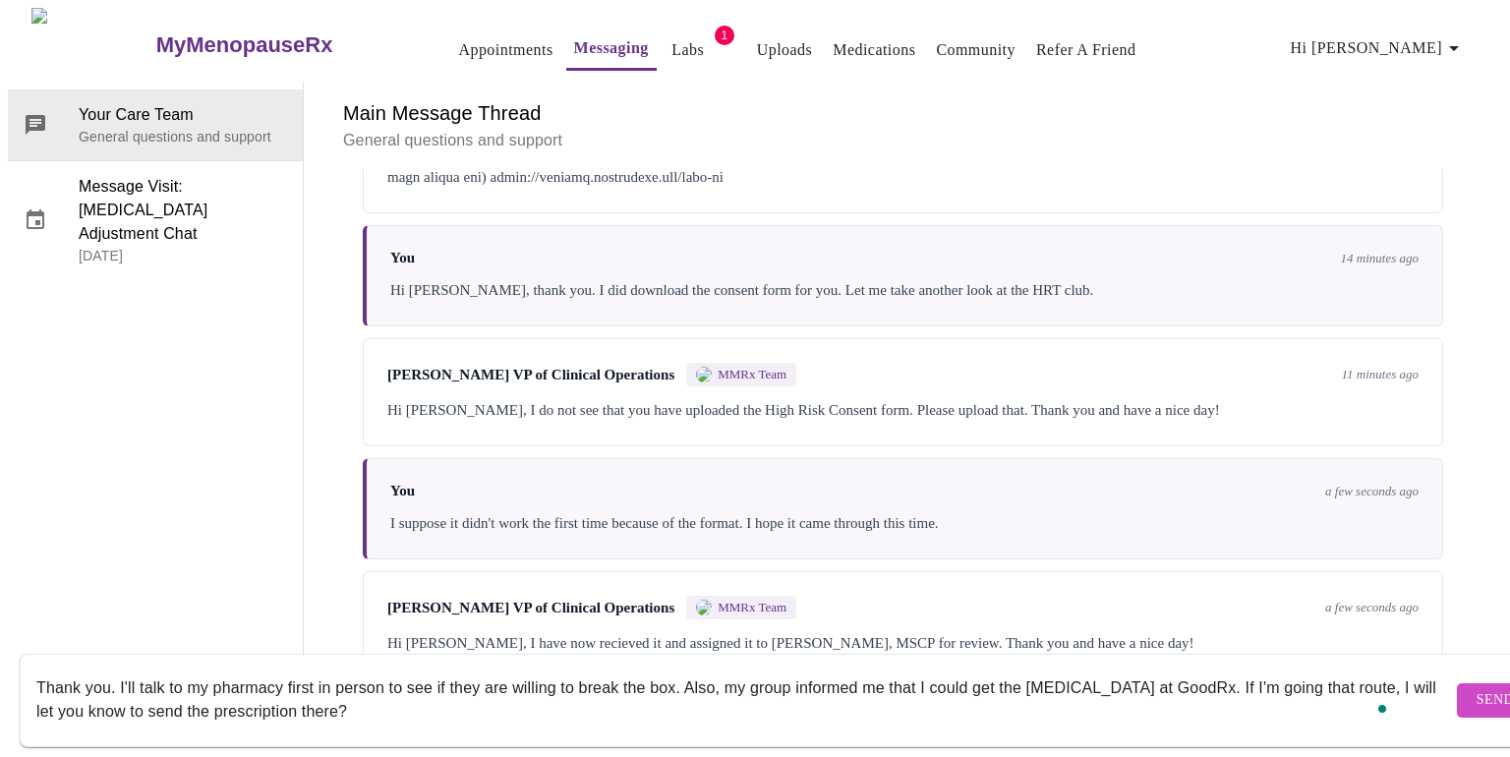
type textarea "Thank you. I'll talk to my pharmacy first in person to see if they are willing …"
click at [1476, 688] on span "Send" at bounding box center [1494, 700] width 37 height 25
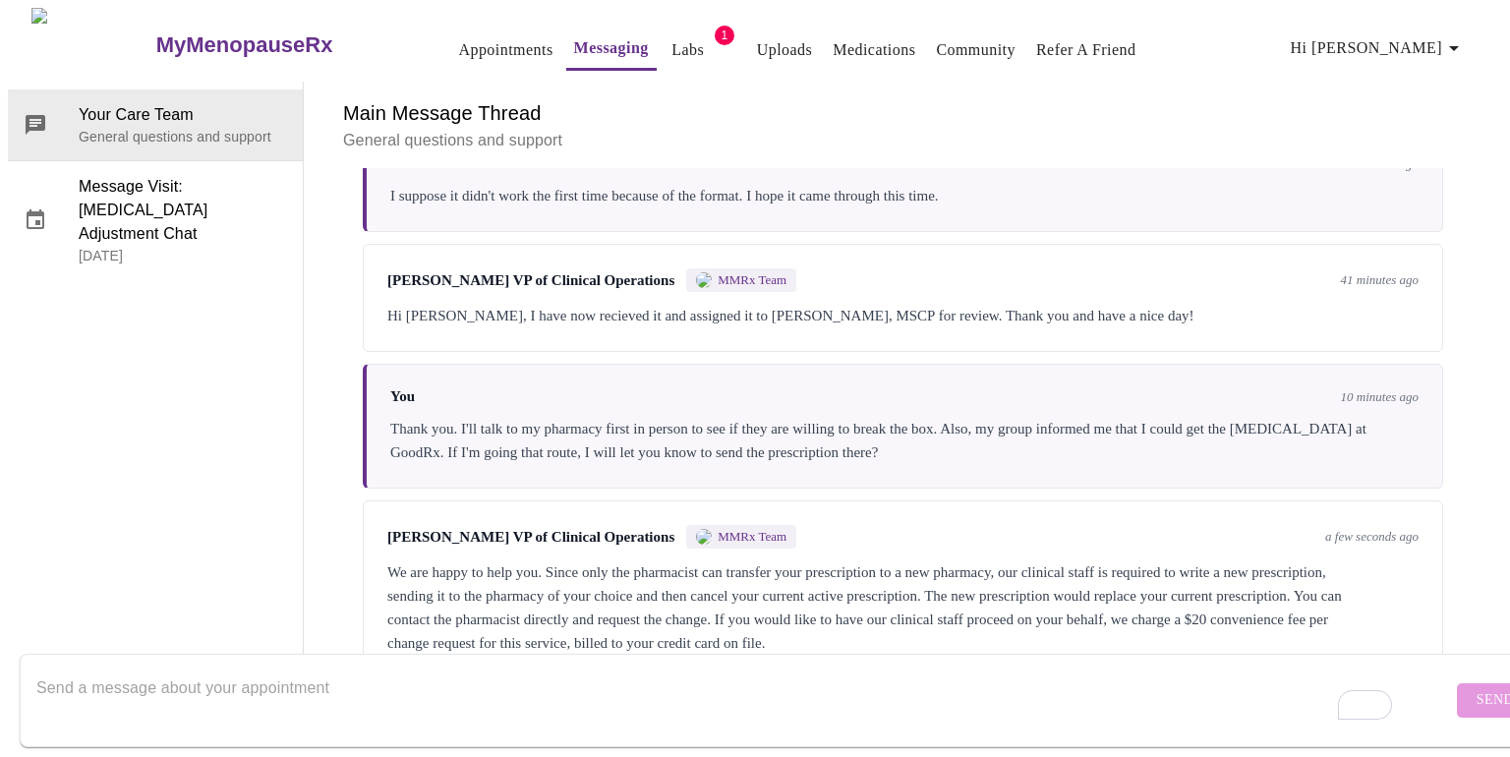
scroll to position [7190, 0]
click at [1052, 668] on textarea "Send a message about your appointment" at bounding box center [743, 699] width 1415 height 63
drag, startPoint x: 558, startPoint y: 674, endPoint x: 227, endPoint y: 643, distance: 332.7
click at [227, 662] on div "Thank you, I will let you know when I know more, and made a decsion." at bounding box center [743, 700] width 1415 height 76
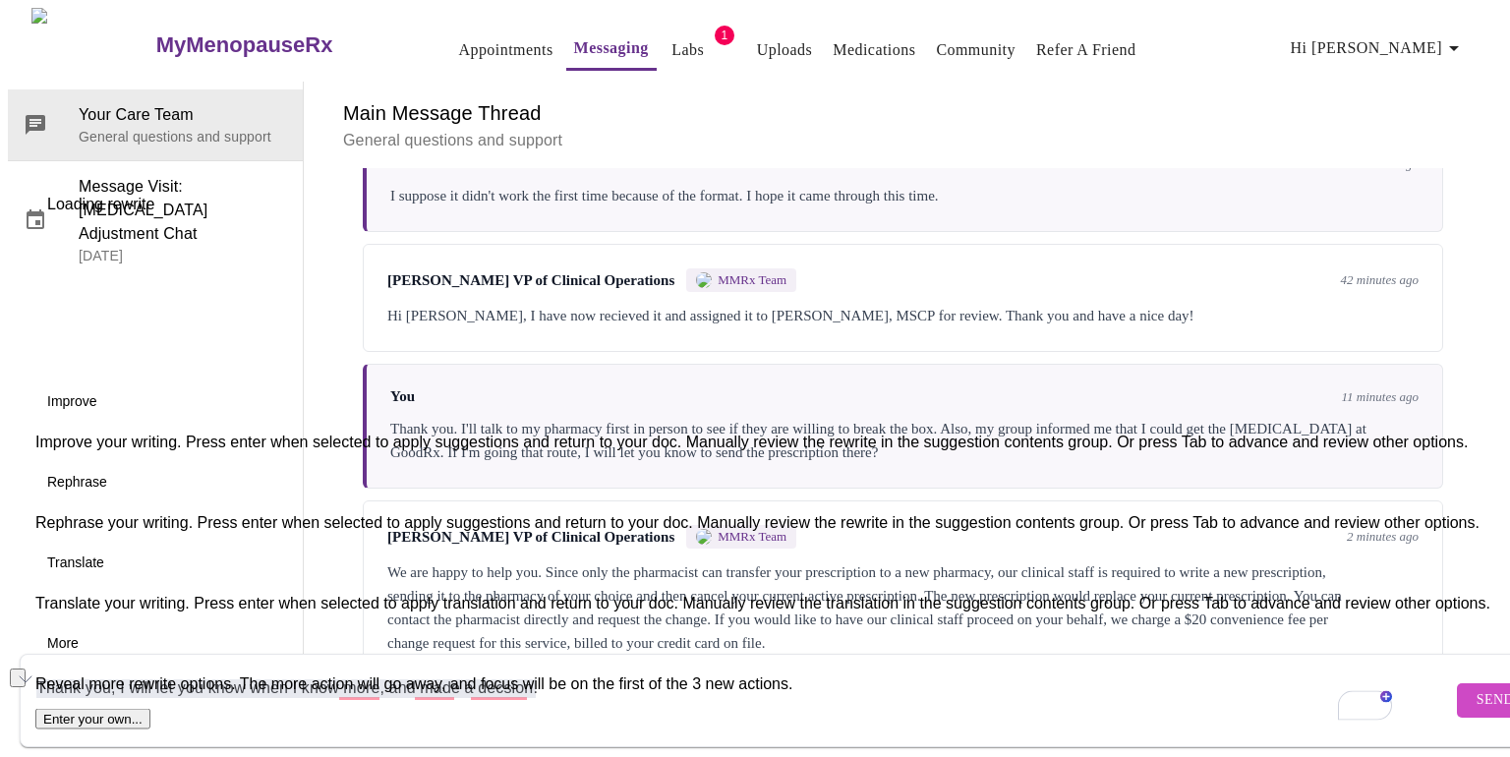
click at [20, 668] on button "See rewrite suggestions" at bounding box center [18, 677] width 16 height 19
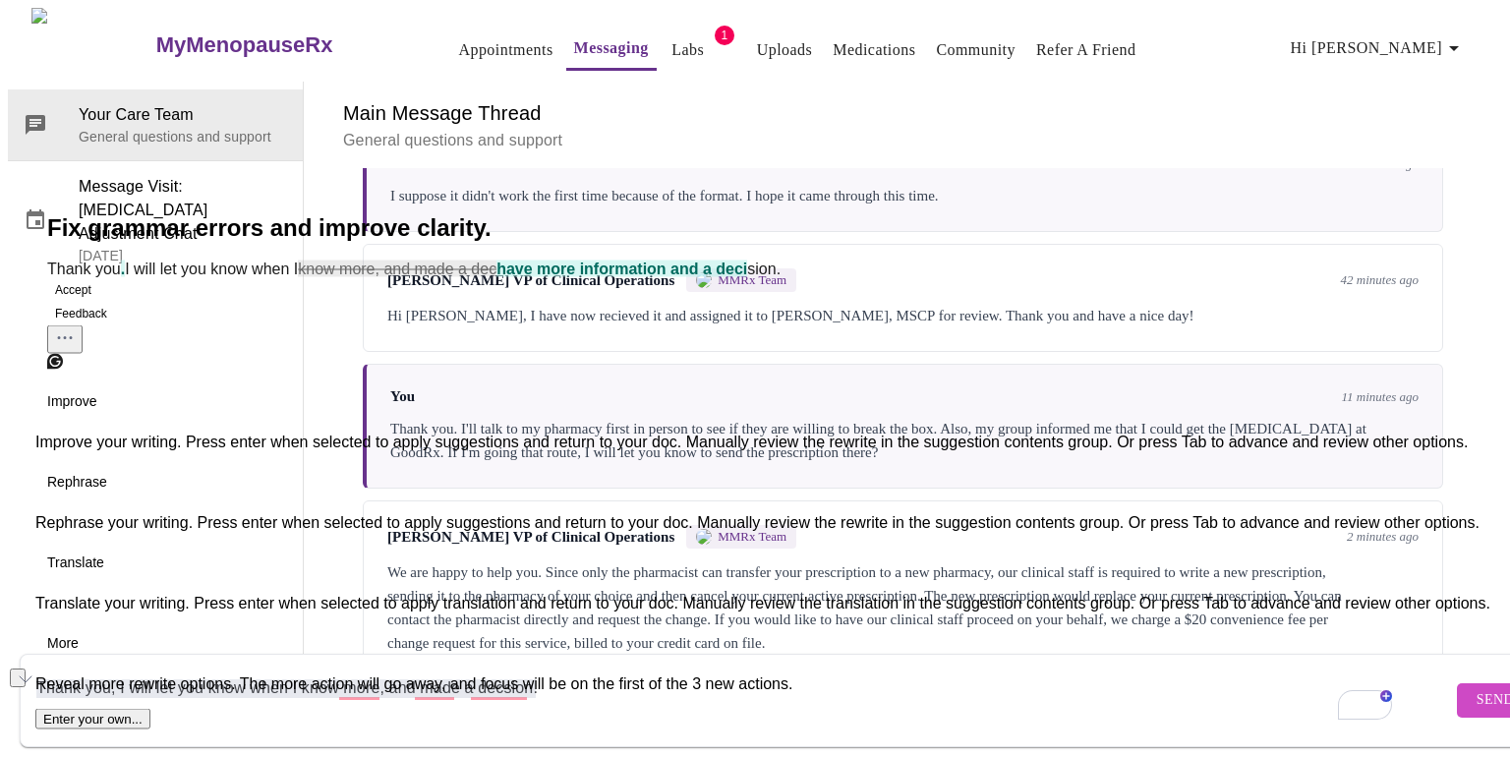
click at [99, 302] on button "Accept" at bounding box center [73, 290] width 52 height 24
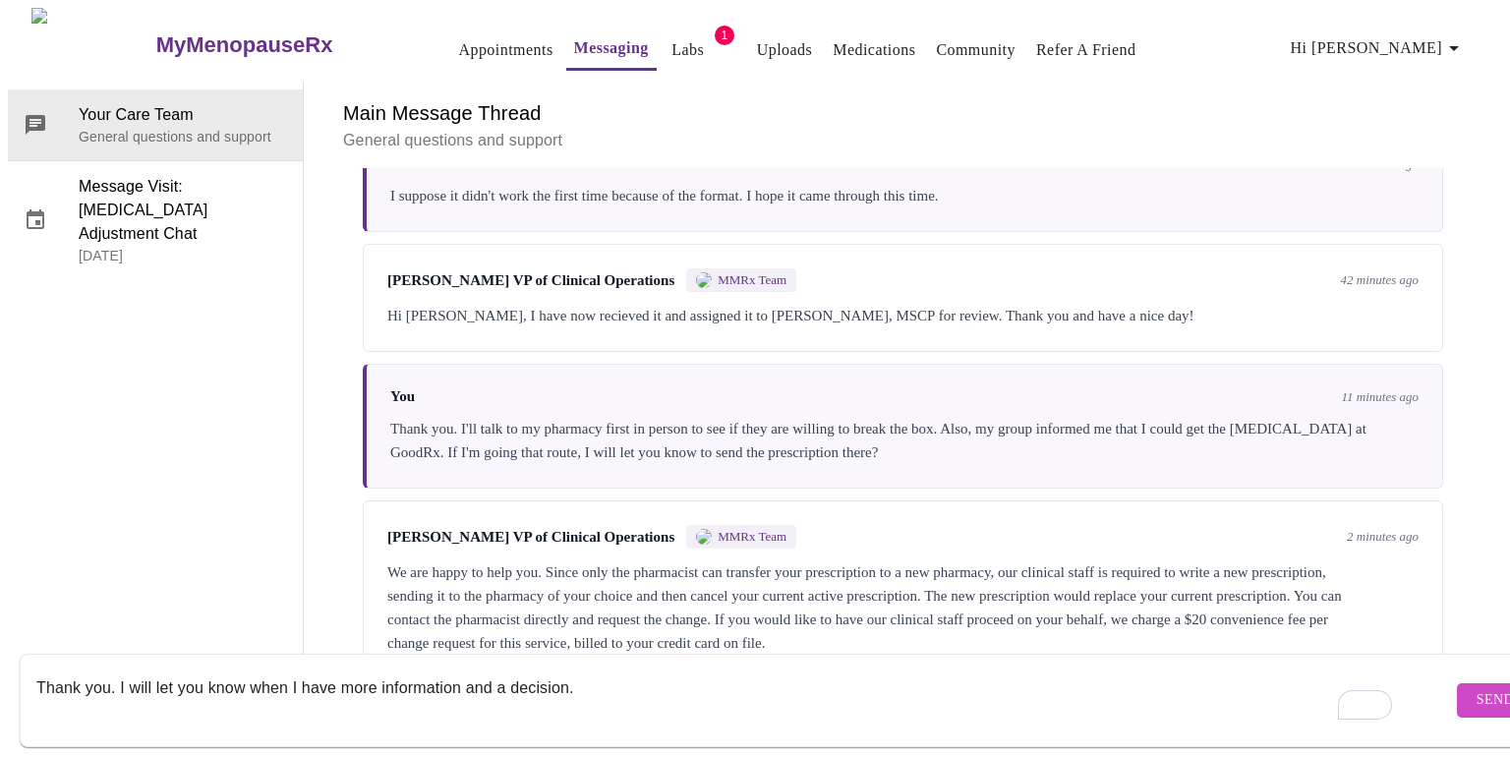
type textarea "Thank you. I will let you know when I have more information and a decision."
click at [1458, 683] on button "Send" at bounding box center [1495, 700] width 77 height 34
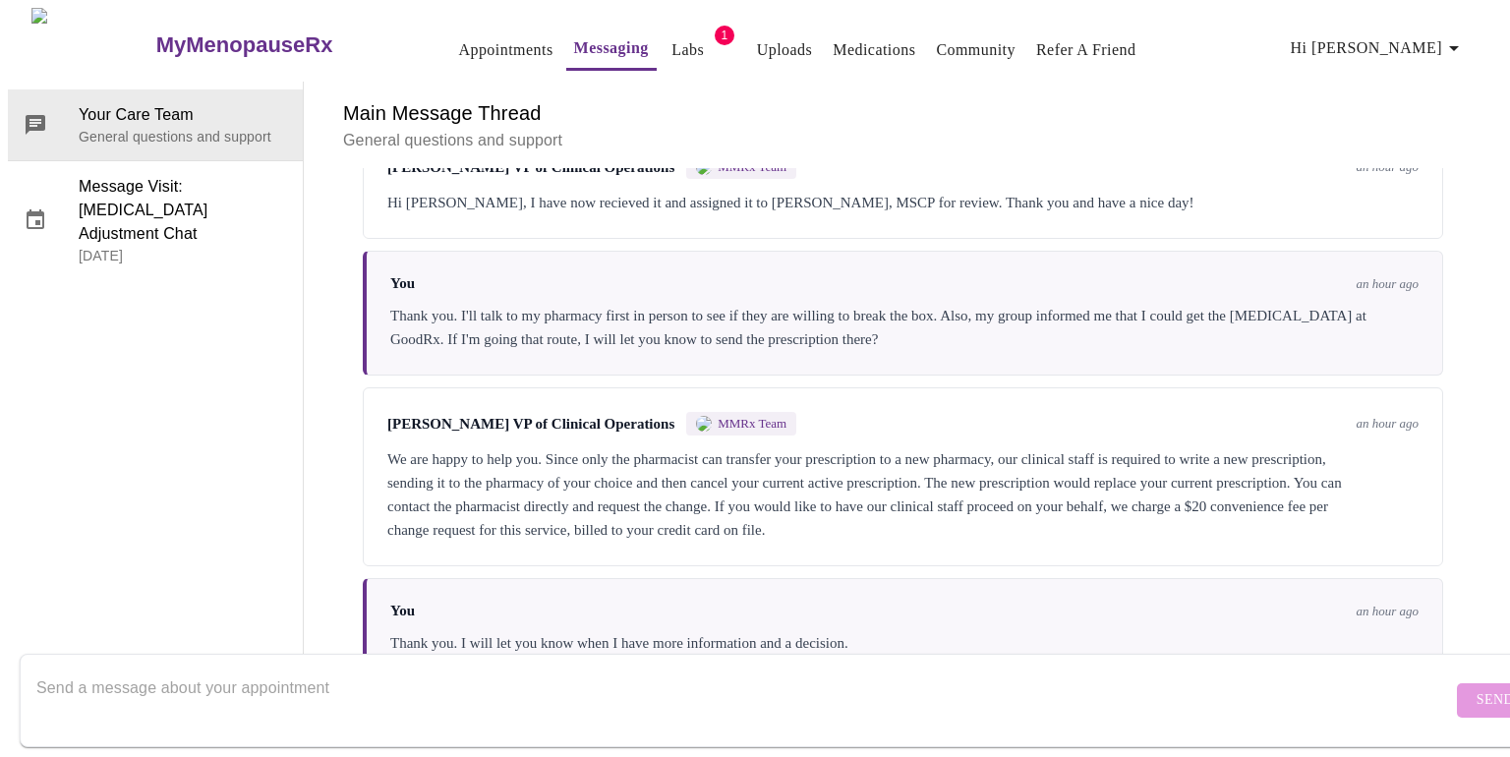
scroll to position [7190, 0]
